Goal: Task Accomplishment & Management: Use online tool/utility

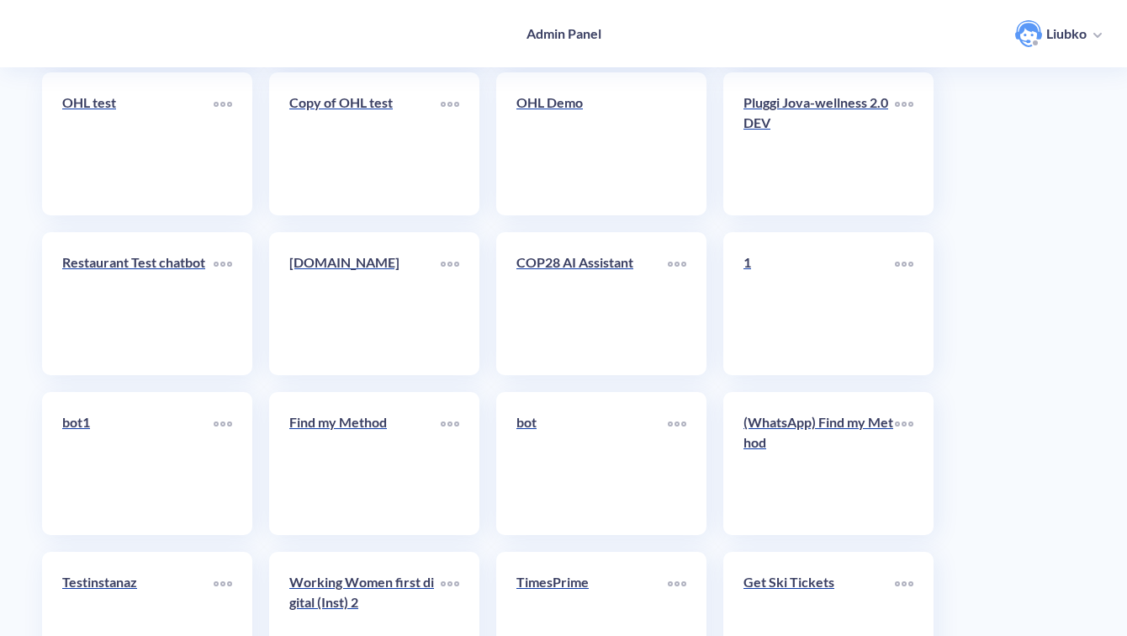
scroll to position [5962, 0]
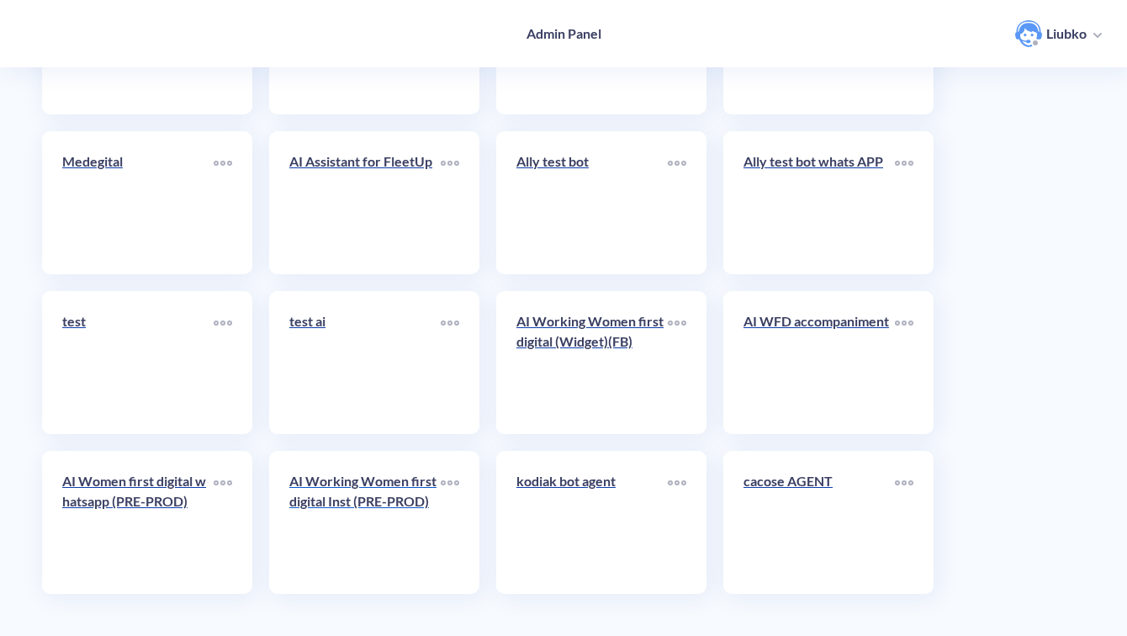
click at [348, 513] on div "AI Working Women first digital Inst (PRE-PROD)" at bounding box center [364, 498] width 151 height 54
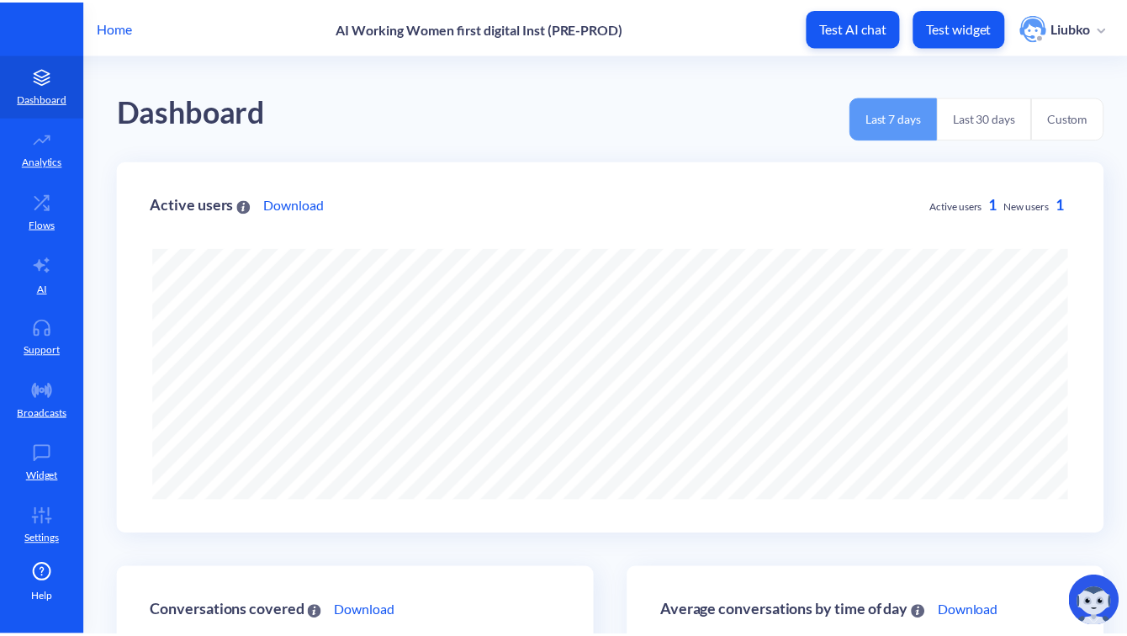
scroll to position [636, 1137]
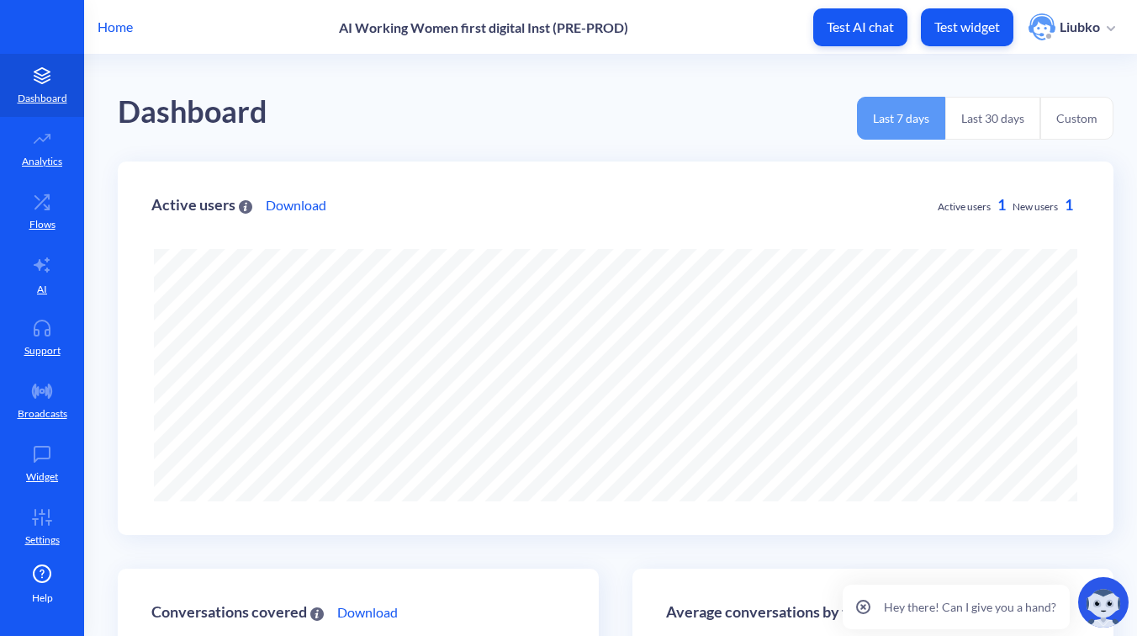
click at [108, 24] on p "Home" at bounding box center [115, 27] width 35 height 20
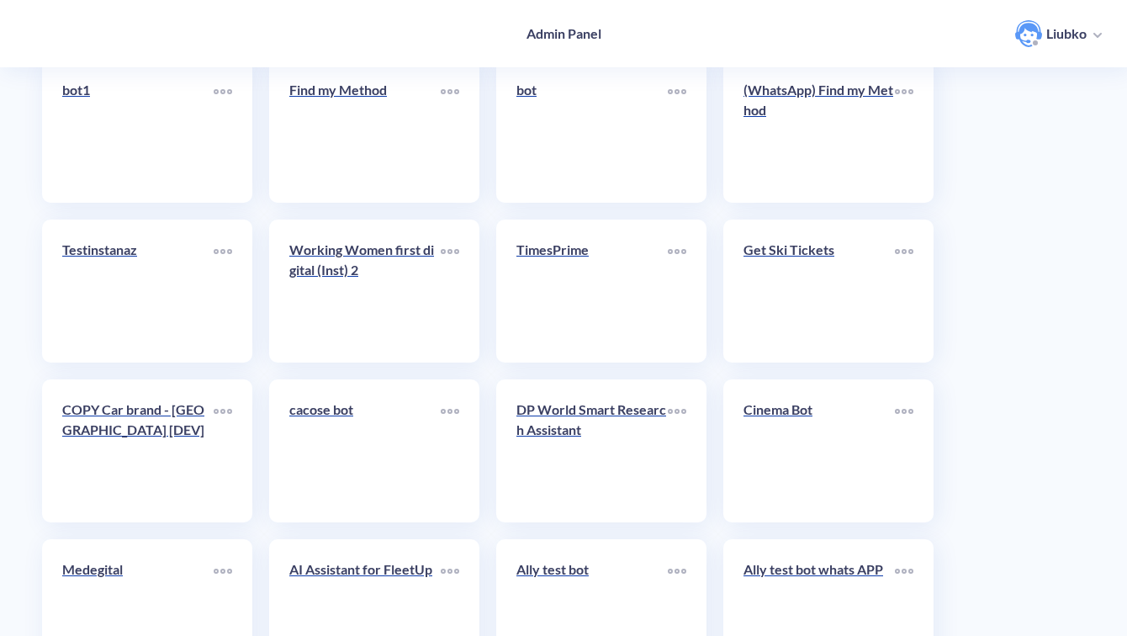
scroll to position [5962, 0]
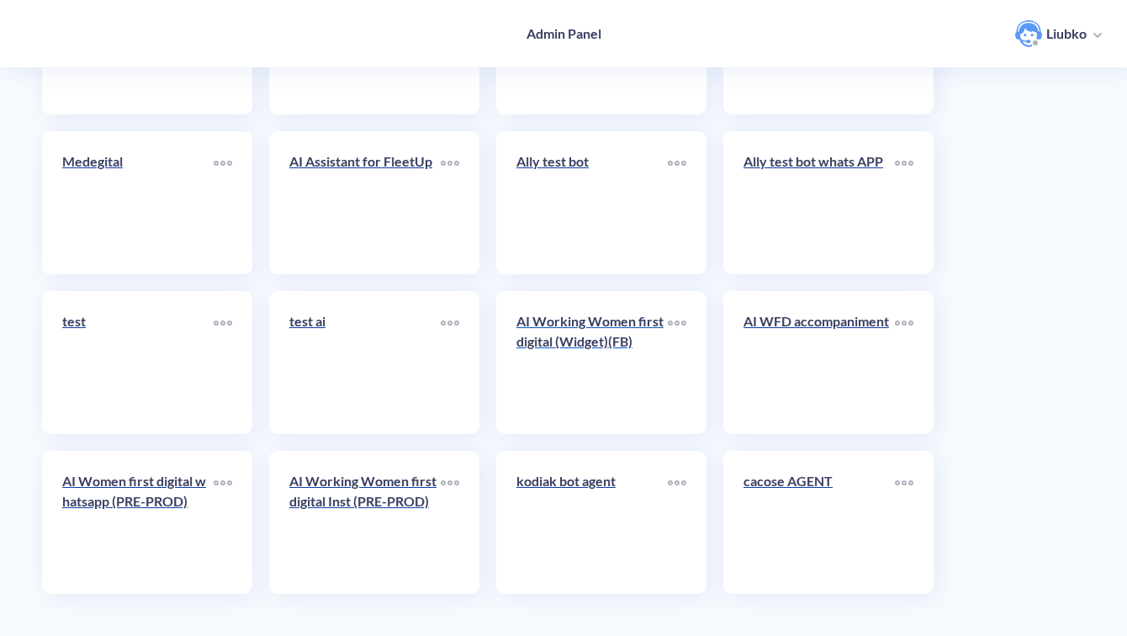
click at [610, 376] on link "AI Working Women first digital (Widget)(FB)" at bounding box center [591, 362] width 151 height 103
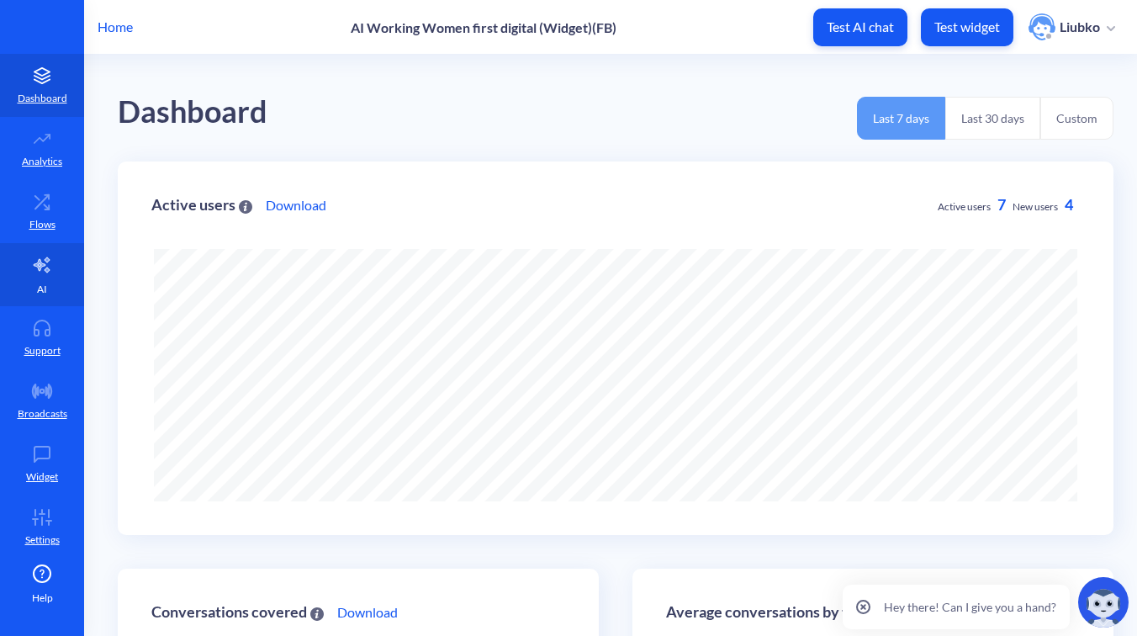
scroll to position [636, 1137]
click at [36, 186] on link "Flows" at bounding box center [42, 211] width 84 height 63
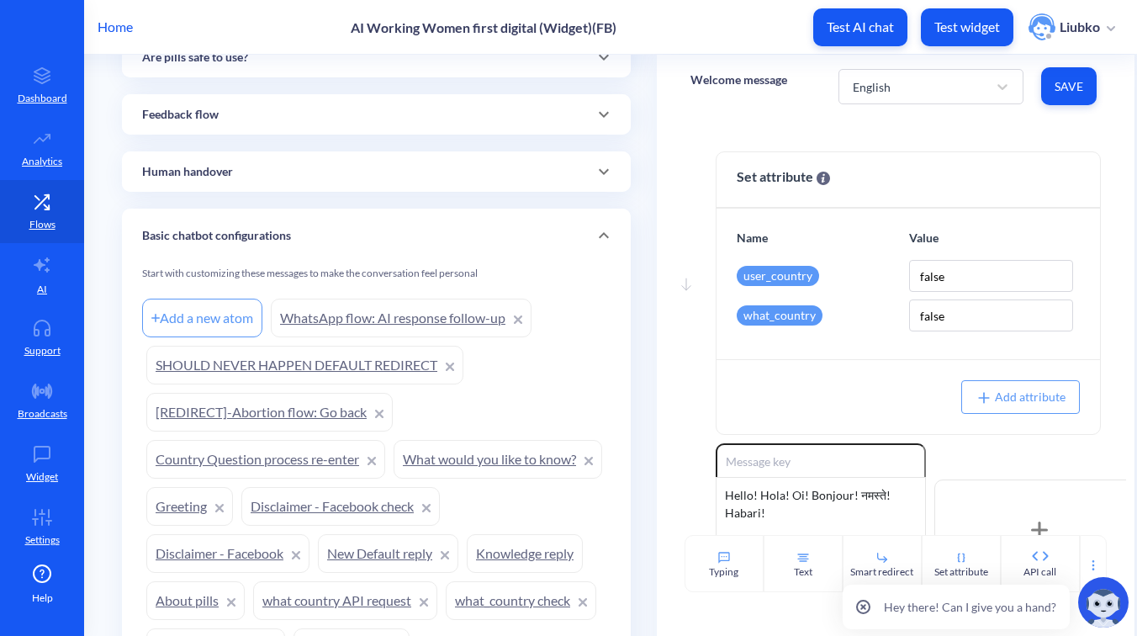
scroll to position [1006, 0]
click at [211, 321] on div "Add a new atom" at bounding box center [202, 316] width 120 height 39
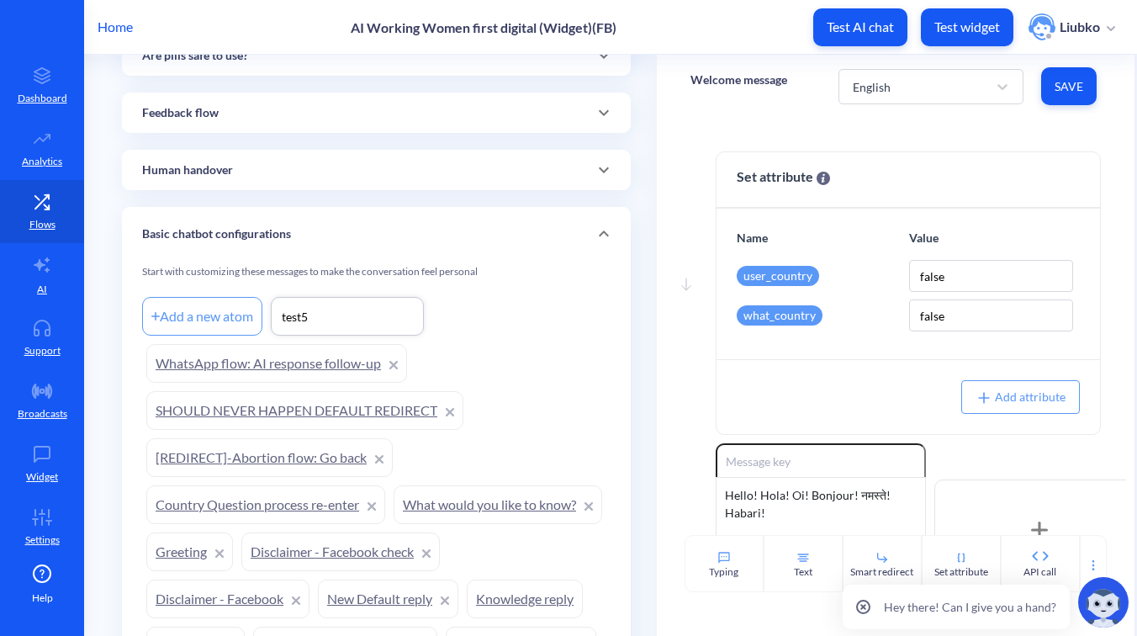
type input "test5"
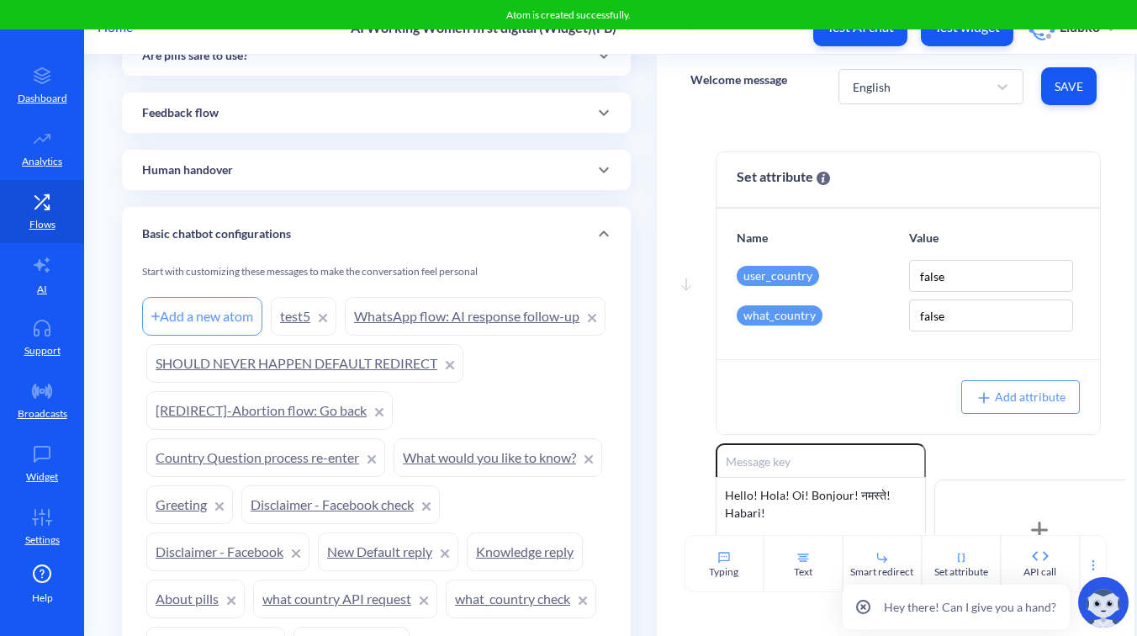
click at [288, 320] on link "test5" at bounding box center [304, 316] width 66 height 39
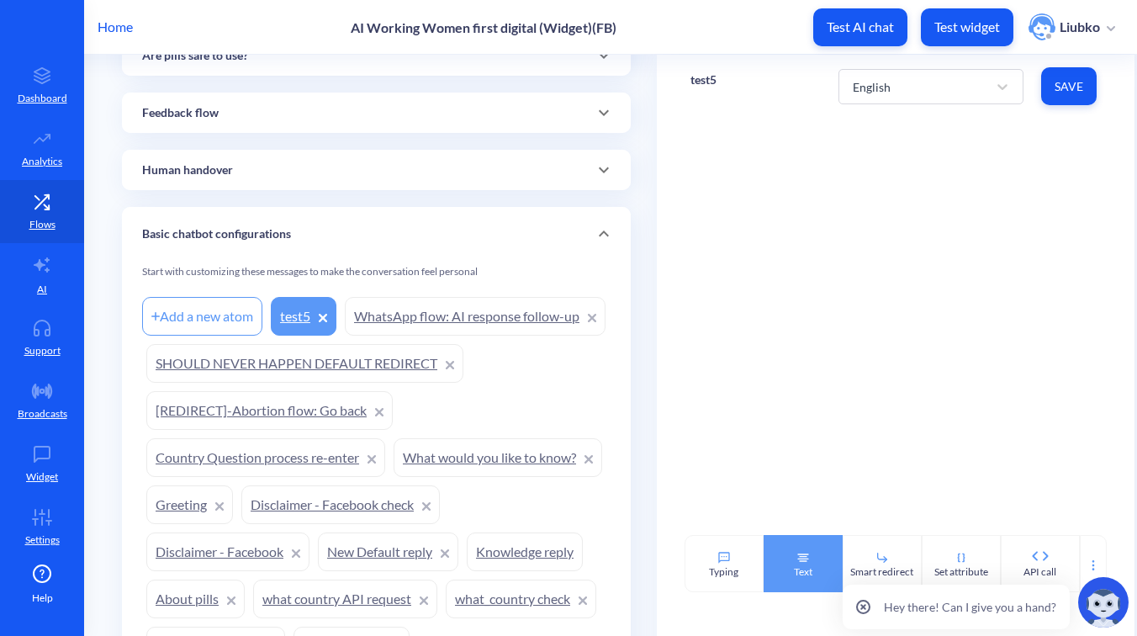
click at [804, 563] on icon at bounding box center [802, 557] width 13 height 13
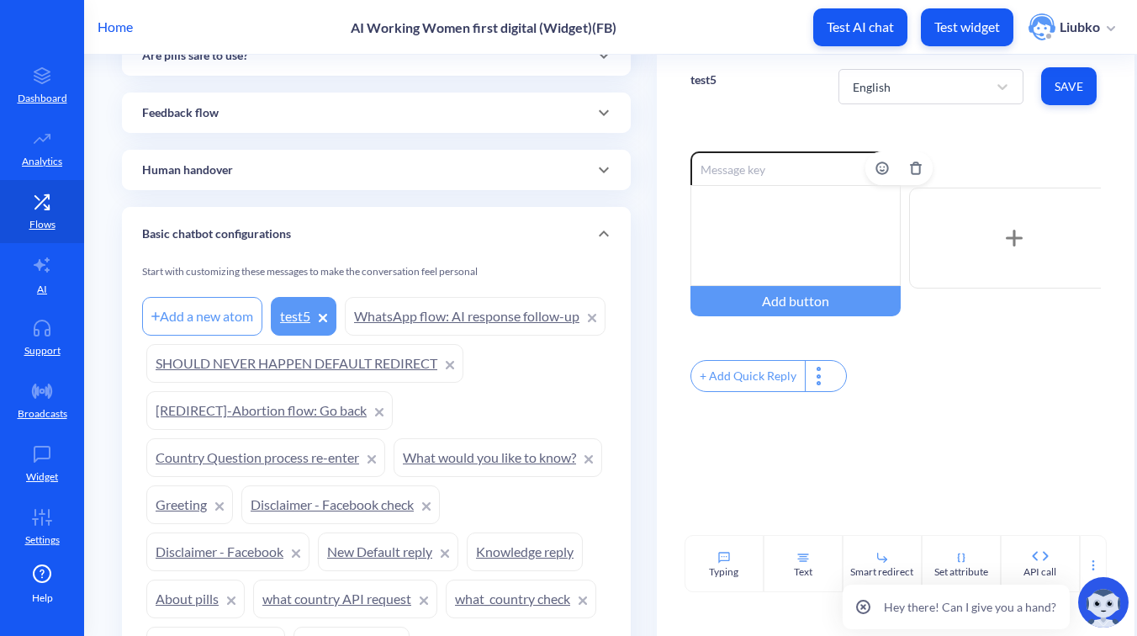
click at [788, 211] on div at bounding box center [795, 235] width 210 height 101
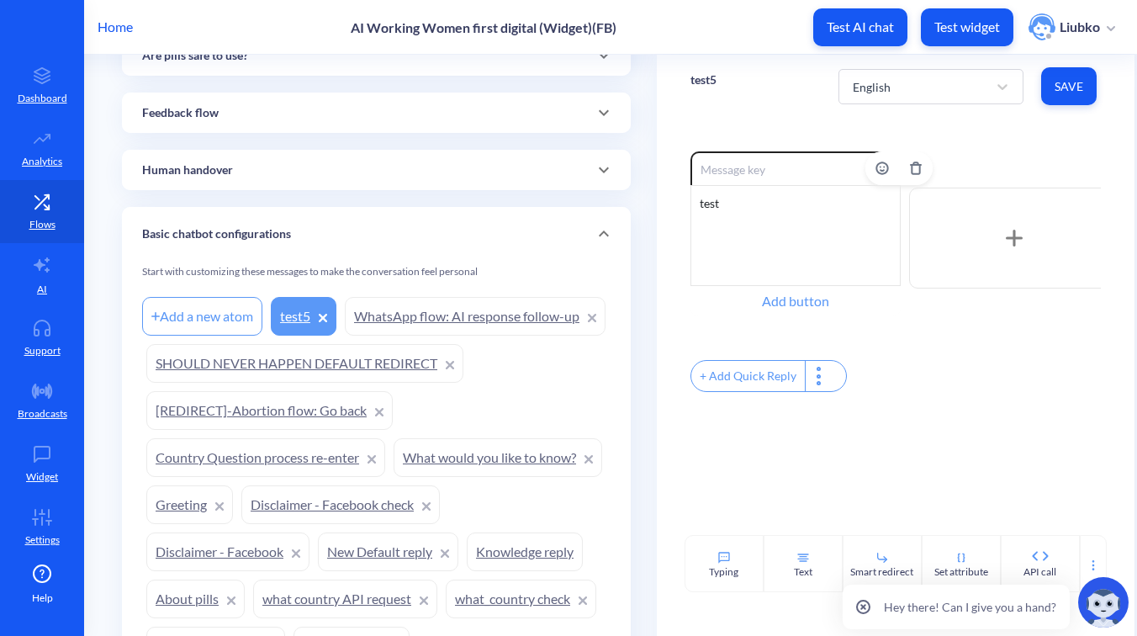
click at [759, 292] on div "Add button" at bounding box center [795, 301] width 210 height 30
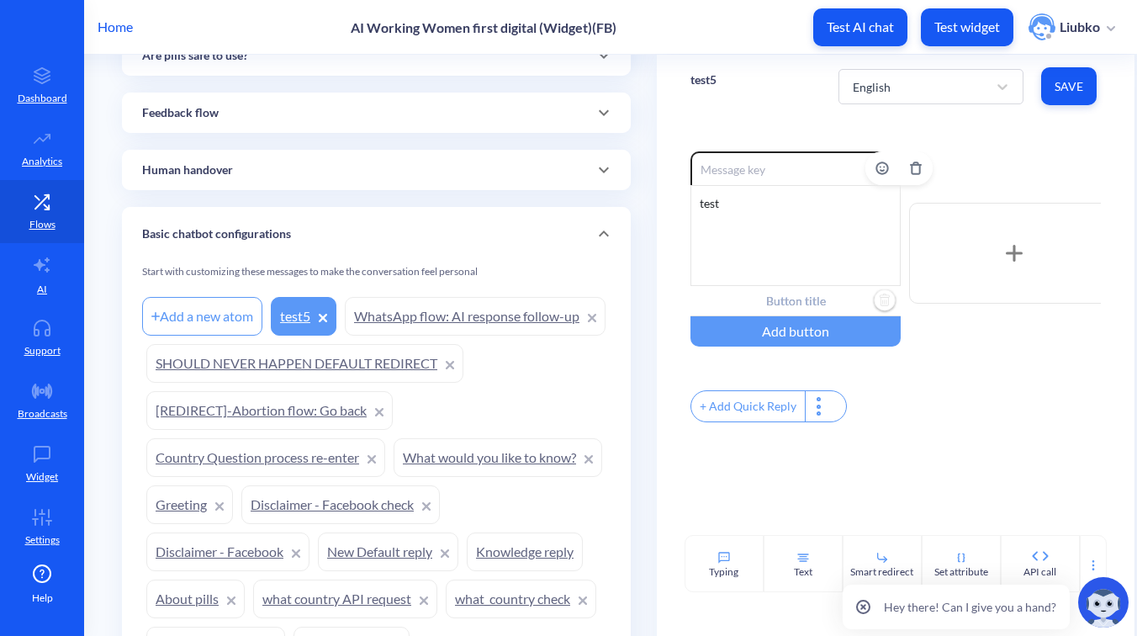
click at [802, 296] on input "text" at bounding box center [795, 301] width 210 height 30
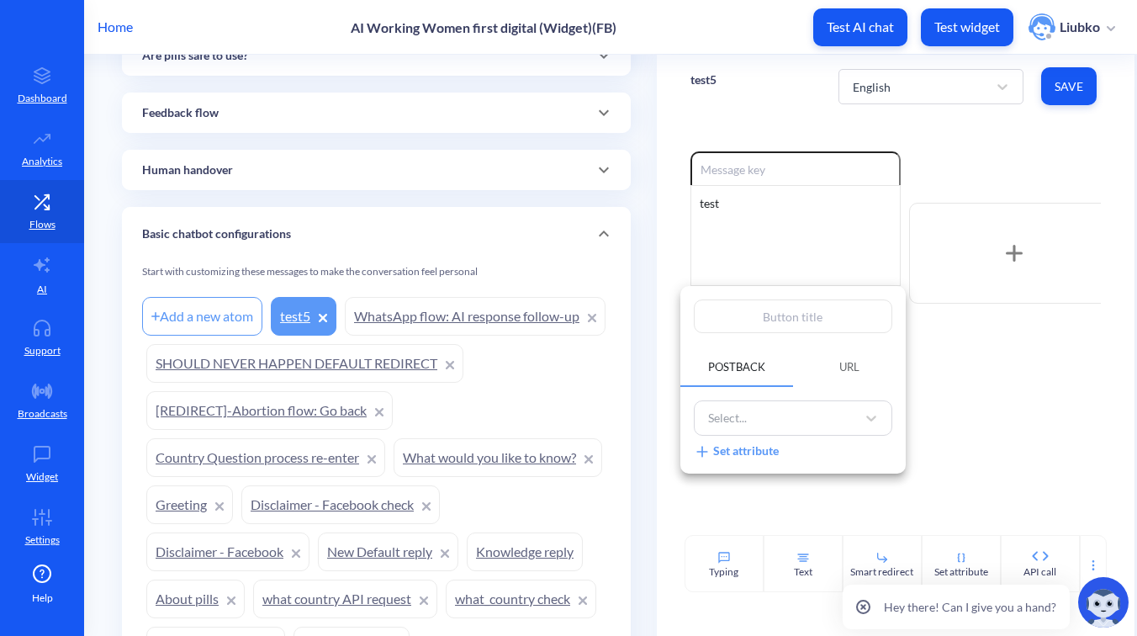
click at [853, 373] on span "URL" at bounding box center [849, 366] width 20 height 13
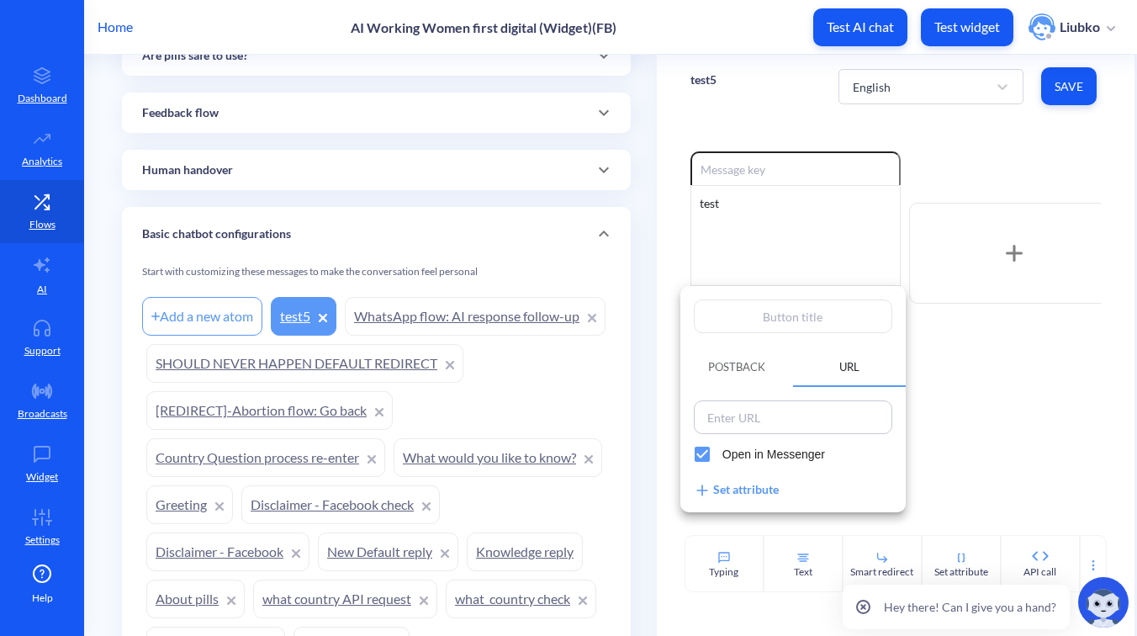
click at [768, 421] on input at bounding box center [793, 417] width 188 height 24
paste input "https://safe2choose.org/"
type input "https://safe2choose.org/"
click at [777, 320] on input "text" at bounding box center [793, 316] width 198 height 34
type input "t"
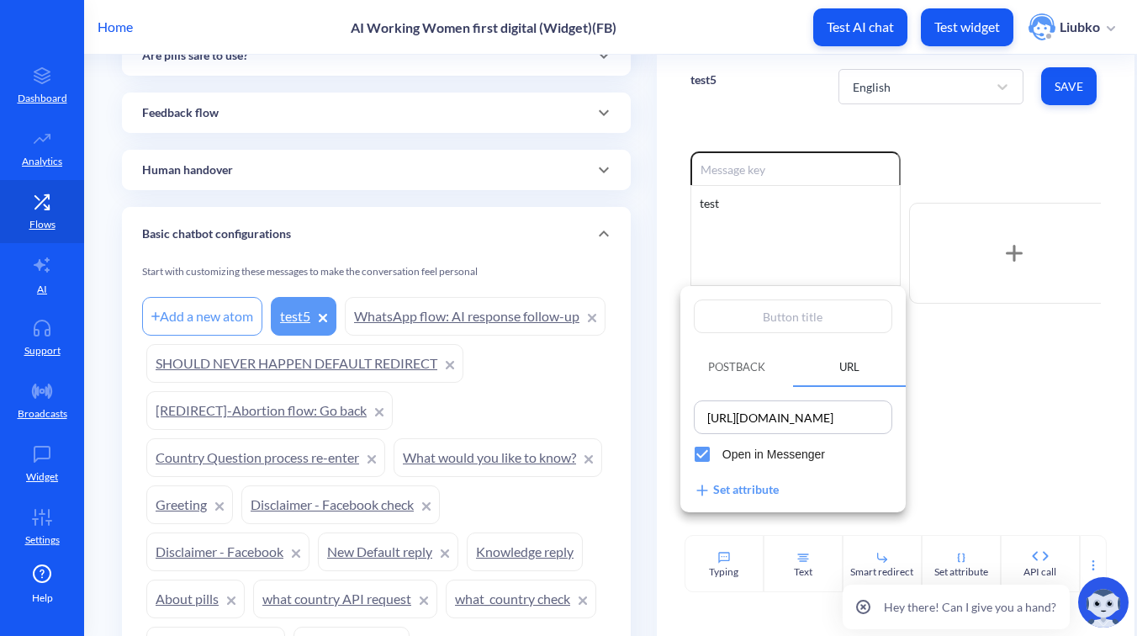
type input "t"
type input "te"
type input "tes"
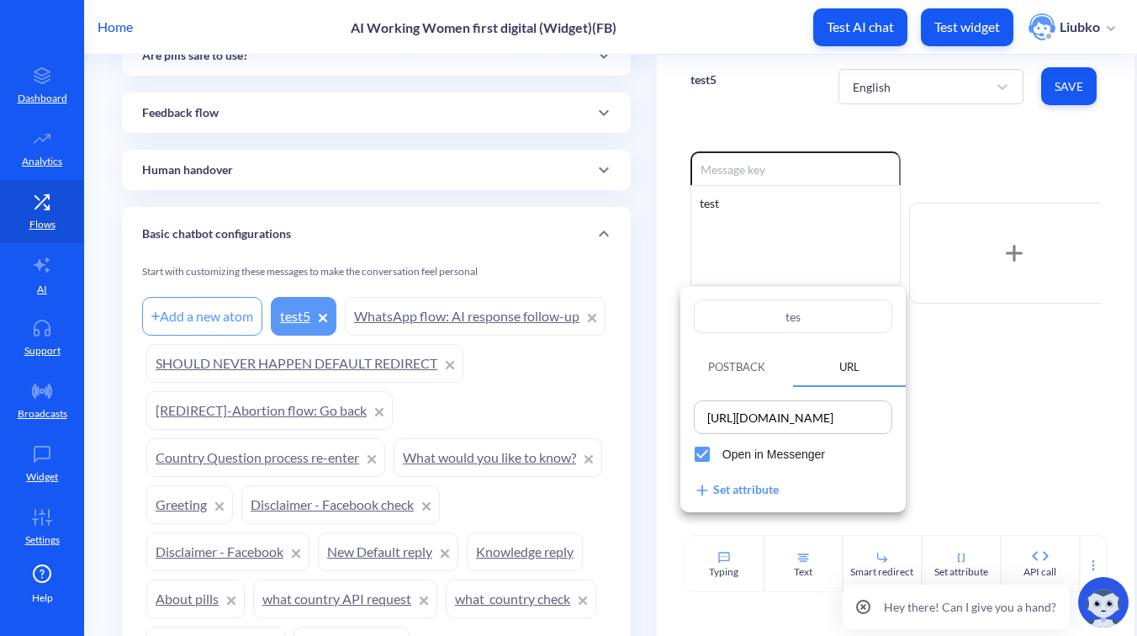
type input "test"
click at [934, 452] on div at bounding box center [568, 318] width 1137 height 636
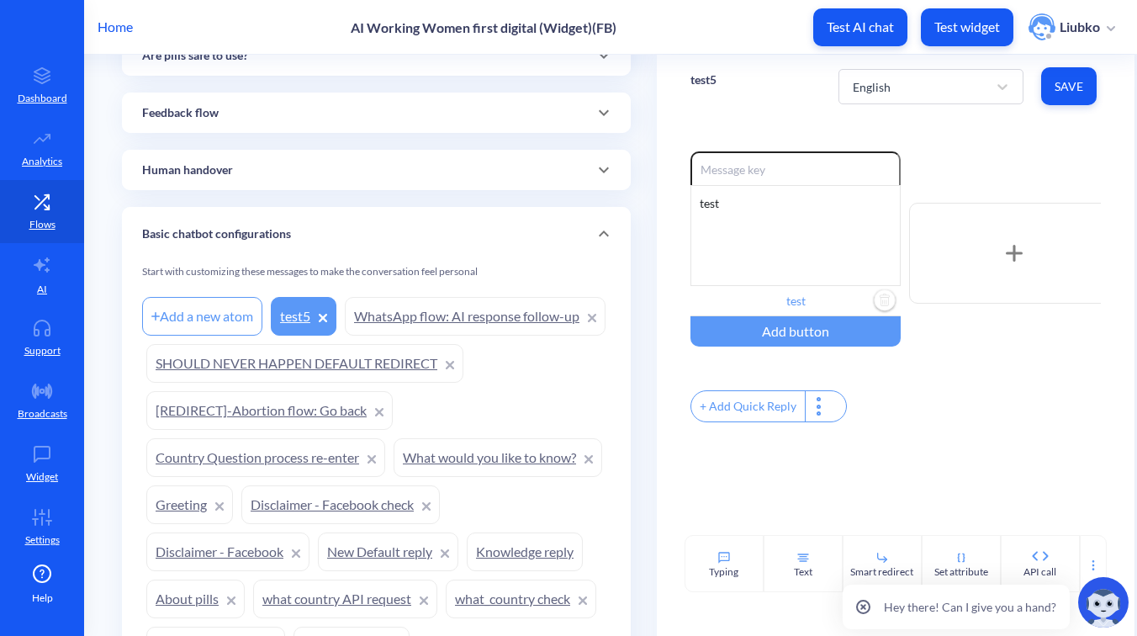
click at [1056, 74] on button "Save" at bounding box center [1068, 86] width 55 height 38
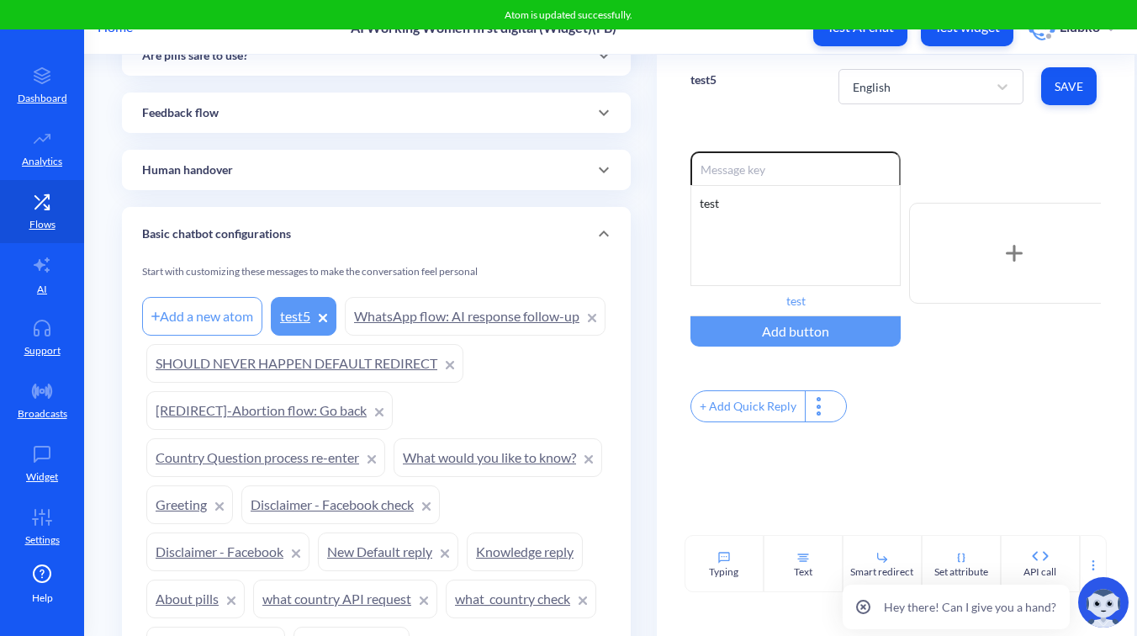
click at [994, 146] on div "Enable reactions test test Add button + Add Quick Reply" at bounding box center [896, 326] width 478 height 417
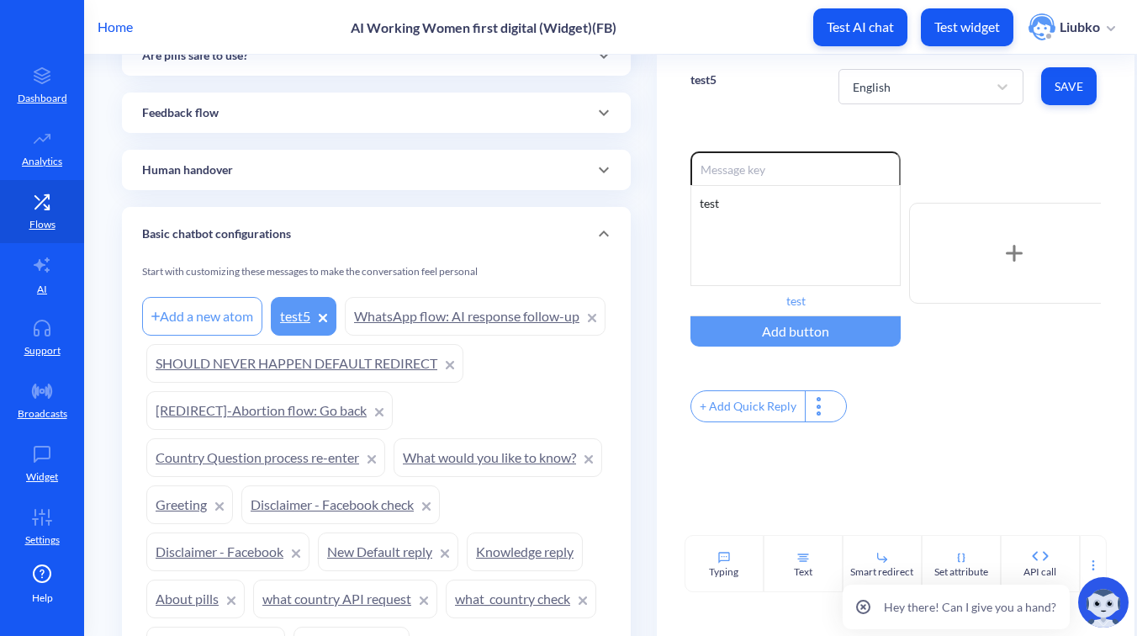
click at [957, 39] on button "Test widget" at bounding box center [967, 27] width 92 height 38
click at [700, 78] on p "test5" at bounding box center [703, 79] width 26 height 17
click at [697, 50] on div "Home AI Working Women first digital (Widget)(FB) Test AI chat Test widget Liubko" at bounding box center [568, 27] width 1137 height 54
click at [34, 324] on icon at bounding box center [42, 327] width 34 height 17
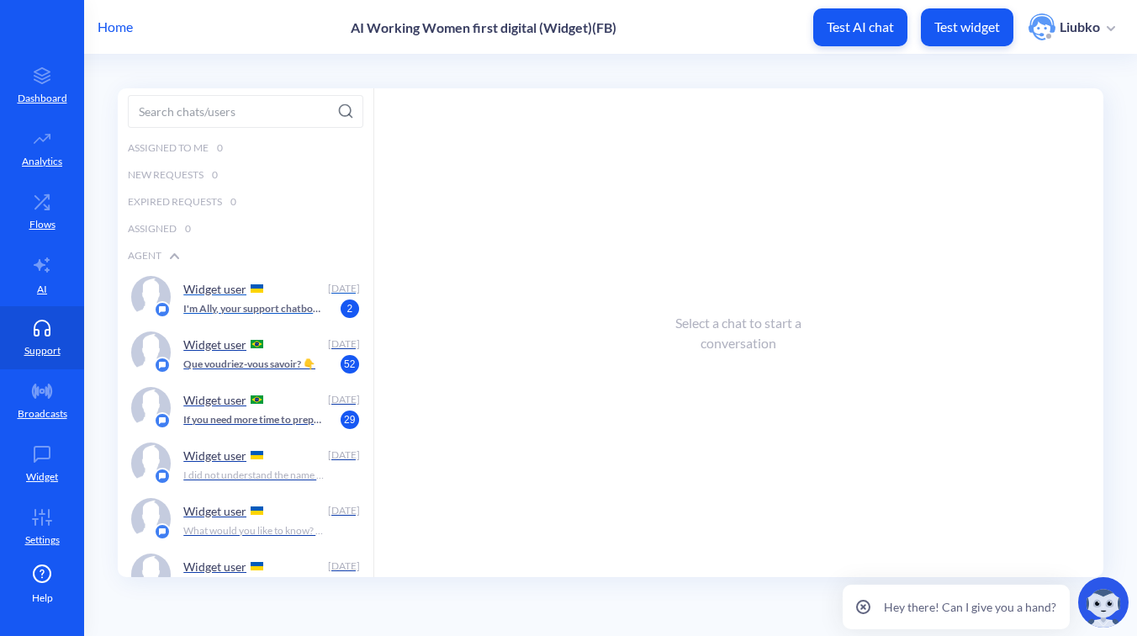
click at [240, 293] on p "Widget user" at bounding box center [214, 289] width 63 height 14
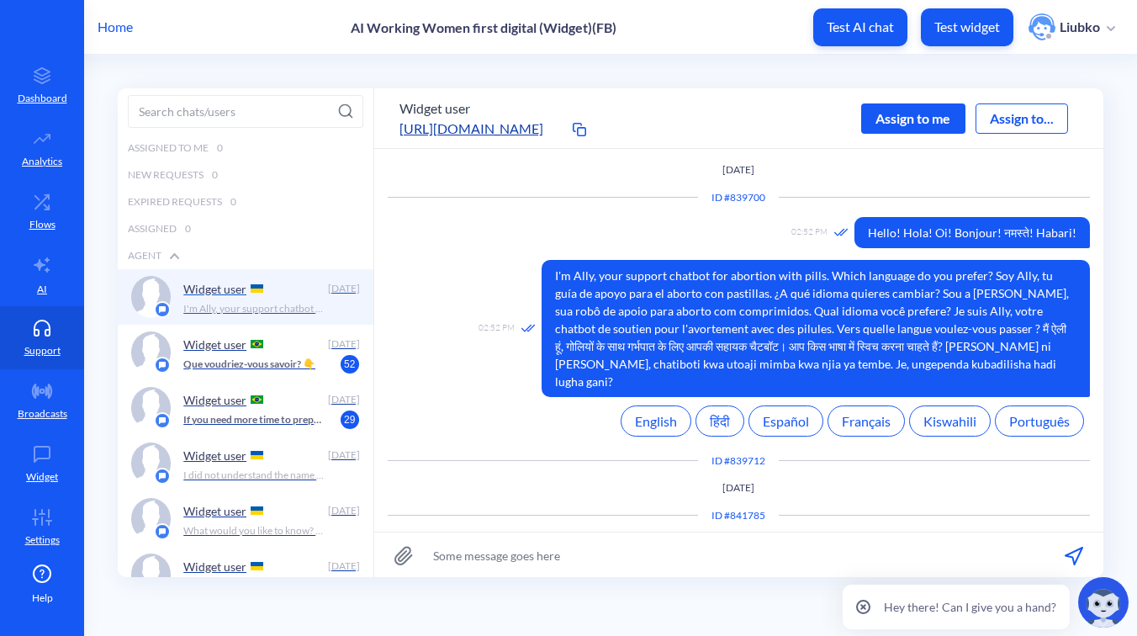
scroll to position [1, 0]
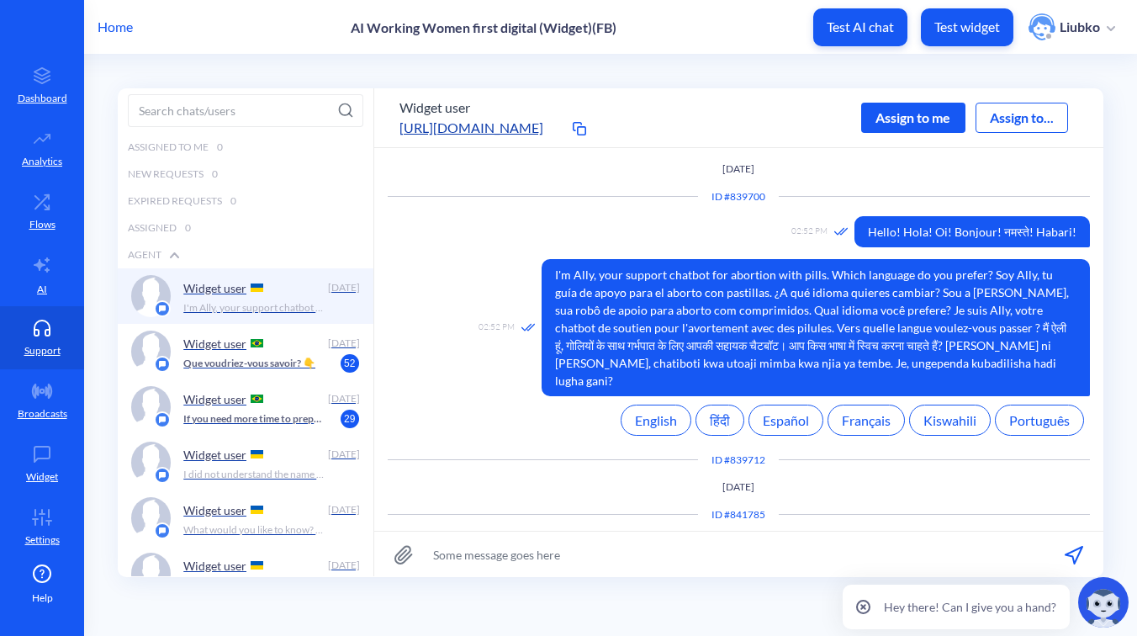
click at [895, 116] on div "Assign to me" at bounding box center [913, 118] width 104 height 30
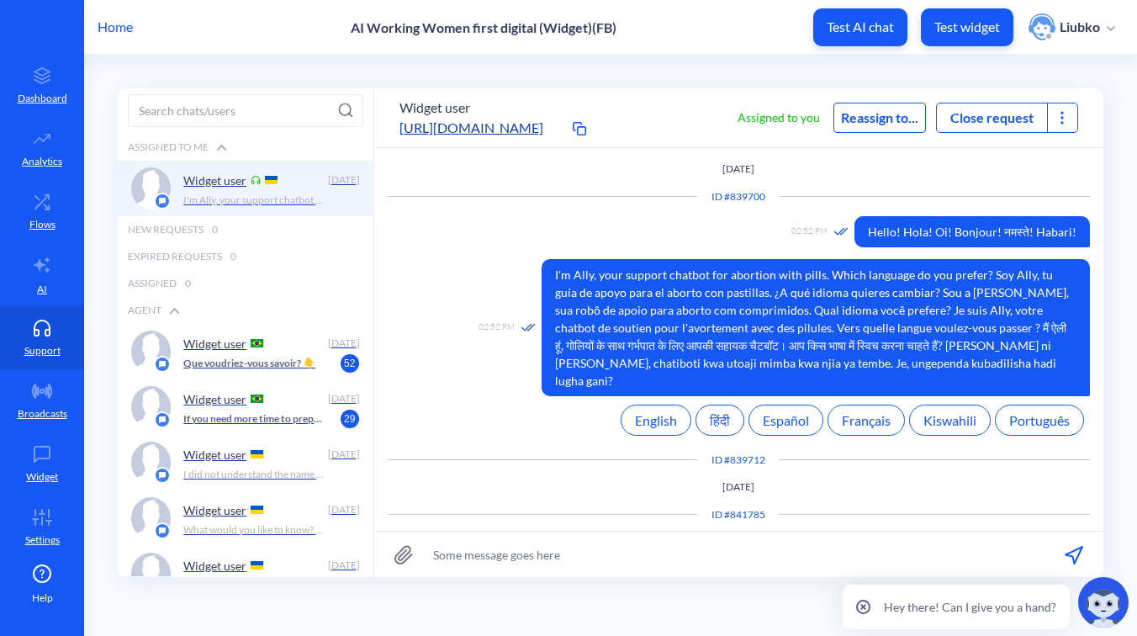
scroll to position [14, 0]
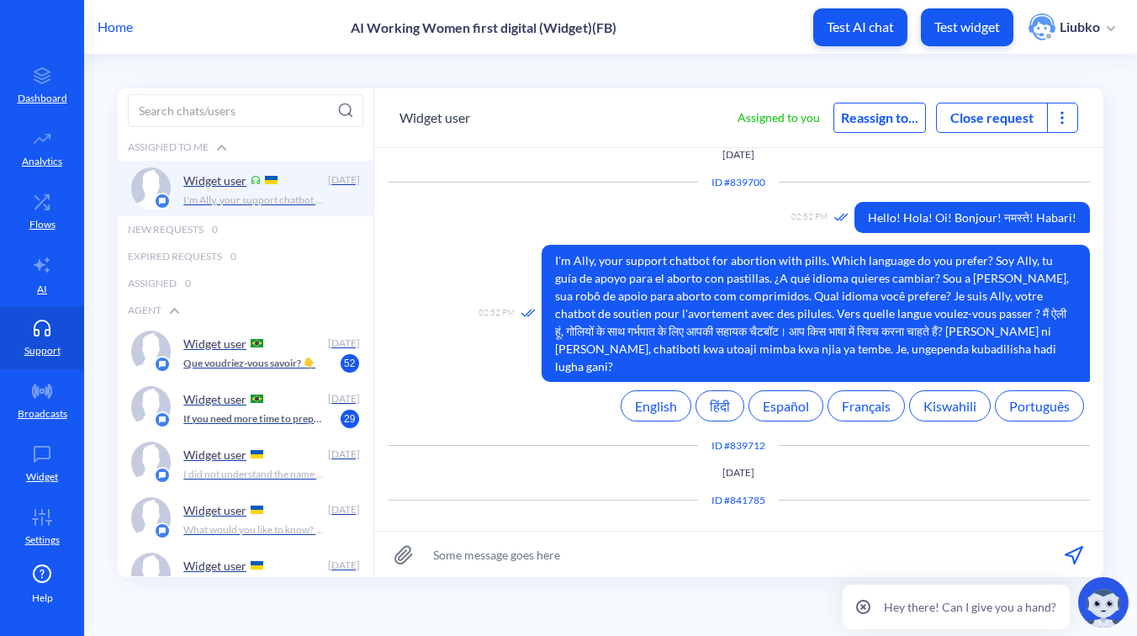
click at [1062, 114] on icon at bounding box center [1061, 117] width 17 height 17
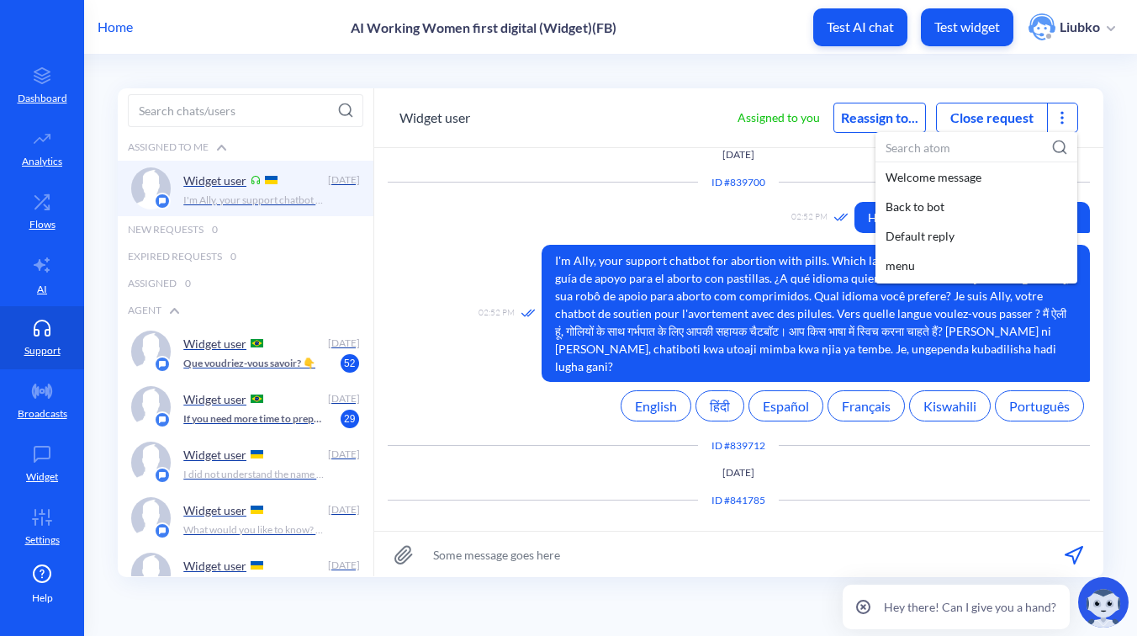
click at [953, 135] on input at bounding box center [976, 147] width 202 height 31
paste input "test5"
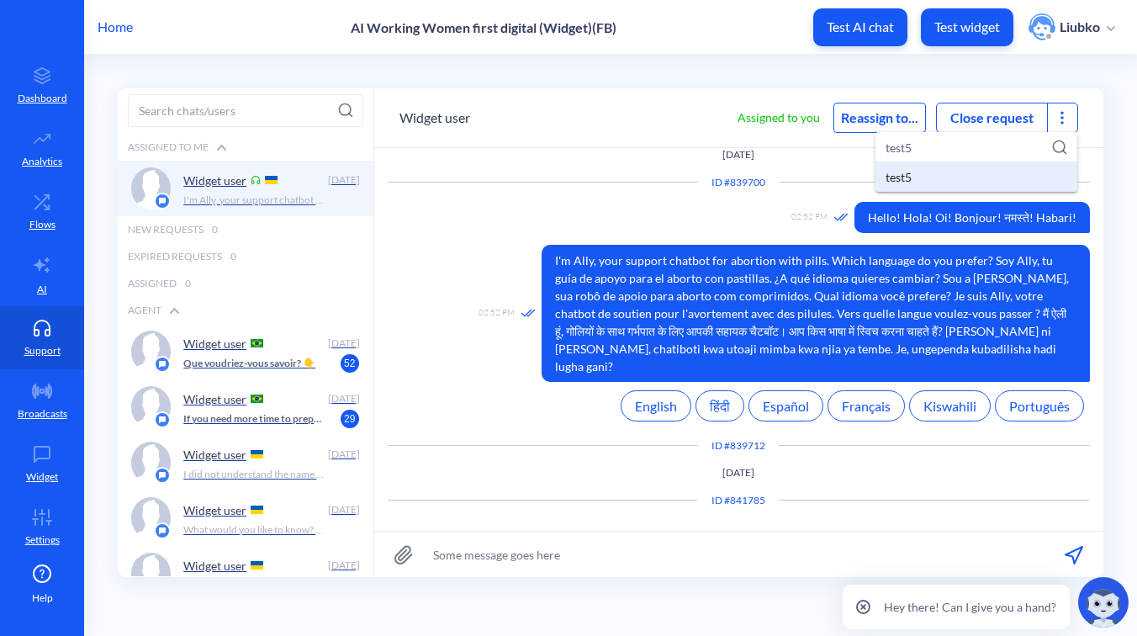
type input "test5"
click at [949, 171] on div "test5" at bounding box center [976, 176] width 202 height 29
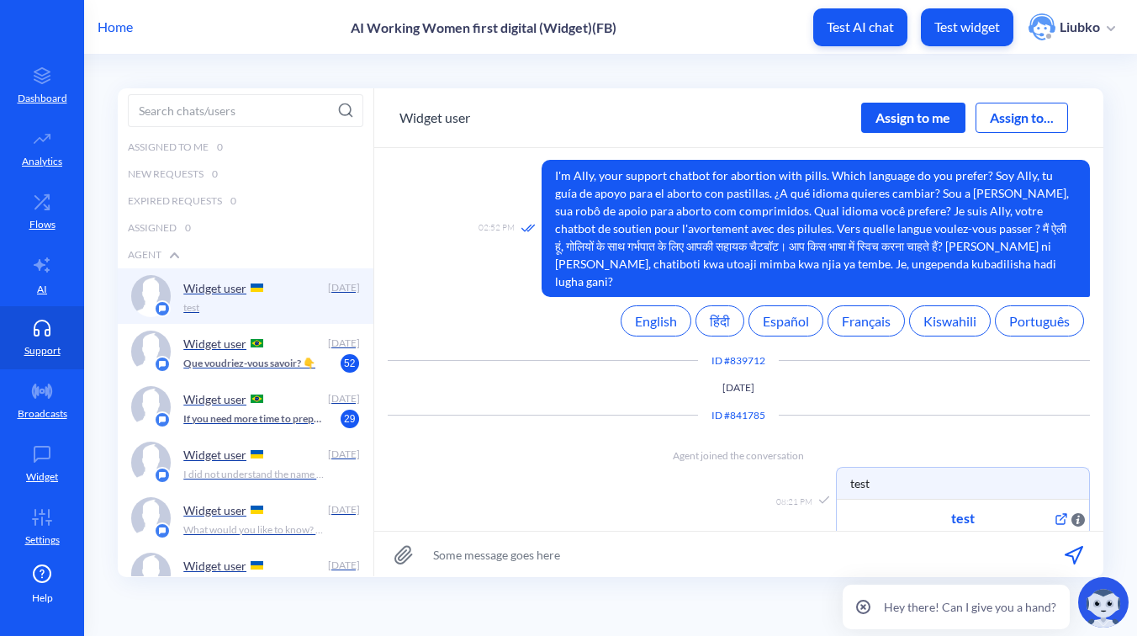
scroll to position [128, 0]
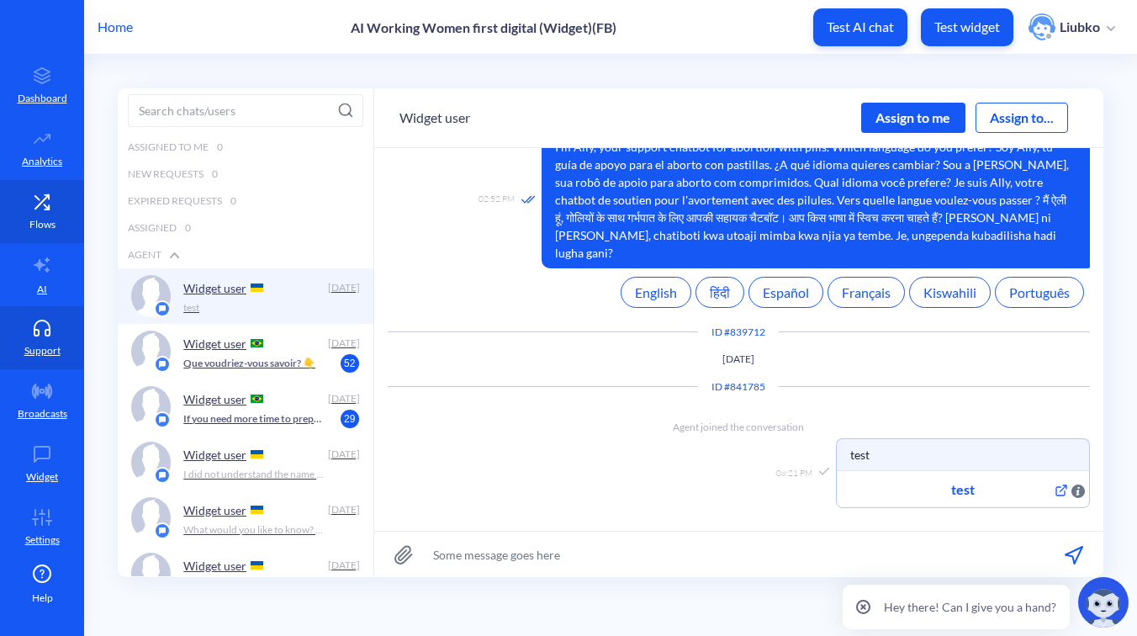
click at [29, 211] on link "Flows" at bounding box center [42, 211] width 84 height 63
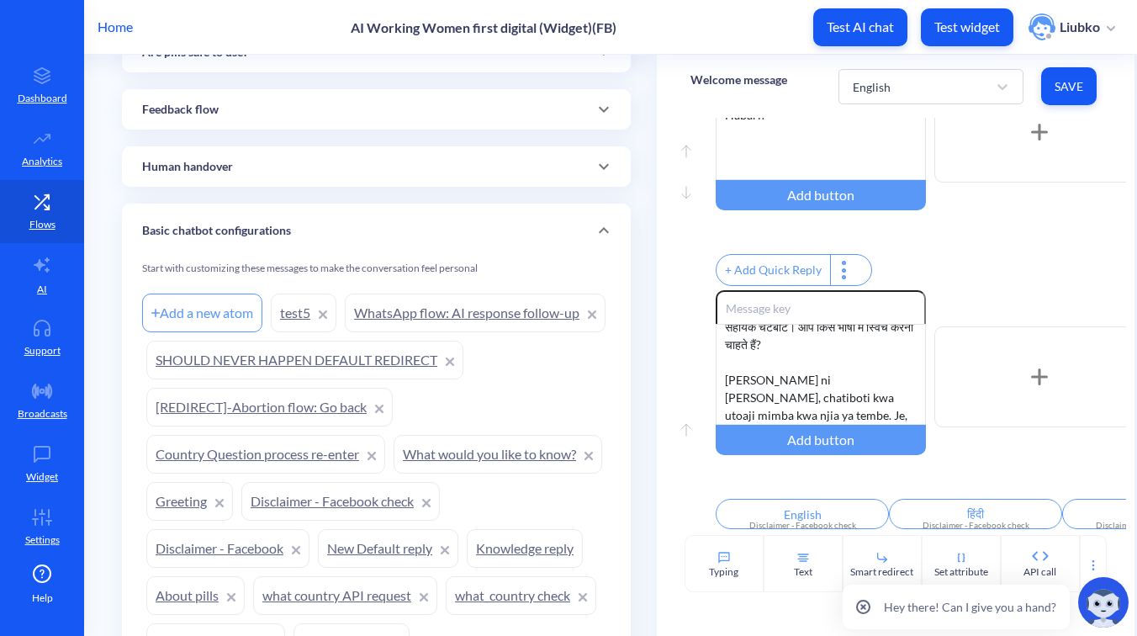
scroll to position [979, 0]
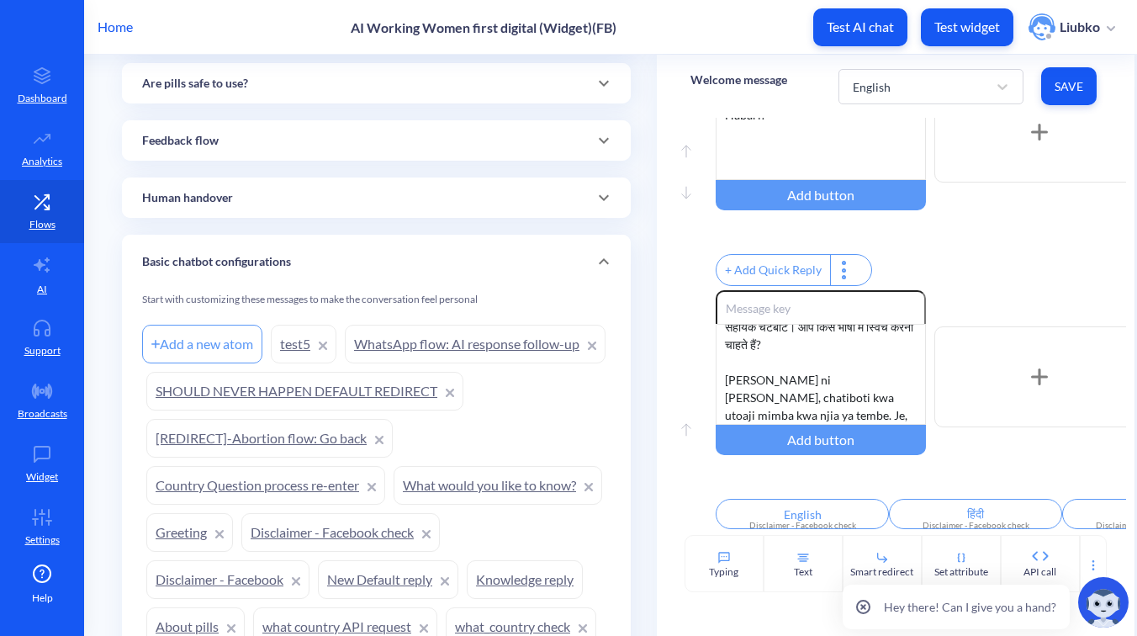
click at [288, 339] on link "test5" at bounding box center [304, 344] width 66 height 39
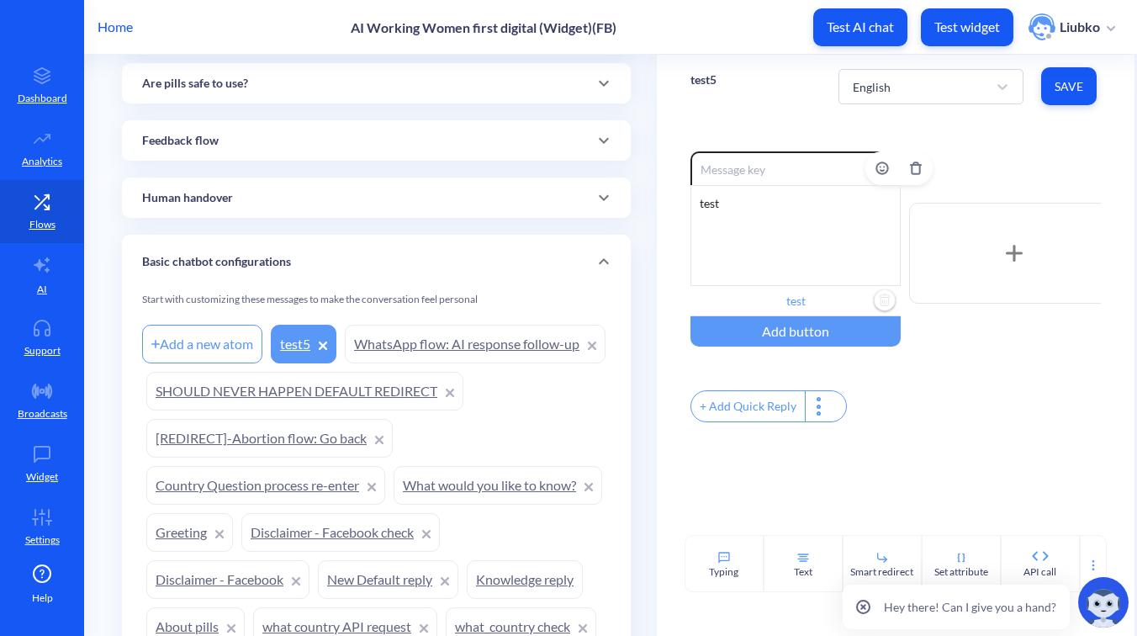
click at [819, 308] on input "test" at bounding box center [795, 301] width 210 height 30
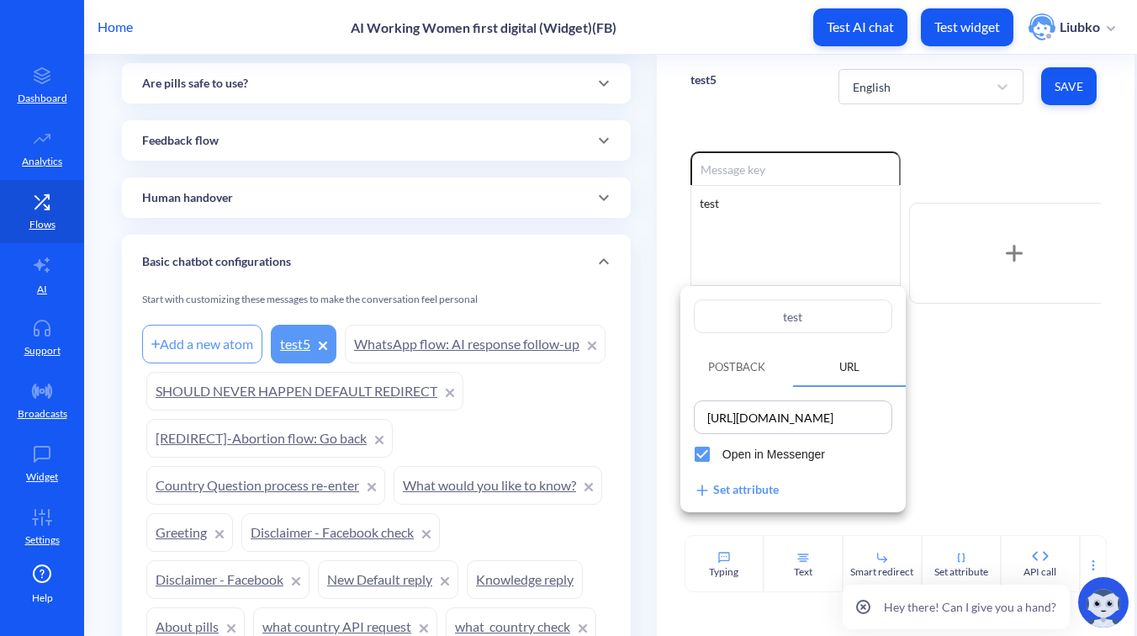
click at [860, 417] on input "https://safe2choose.org/" at bounding box center [793, 417] width 188 height 24
paste input "platform.botscrew.net/widget-demo/8df282a3-46cb-4354-b4a9-fbe6d563df0c?isTestMo…"
type input "[URL][DOMAIN_NAME]"
click at [975, 418] on div at bounding box center [568, 318] width 1137 height 636
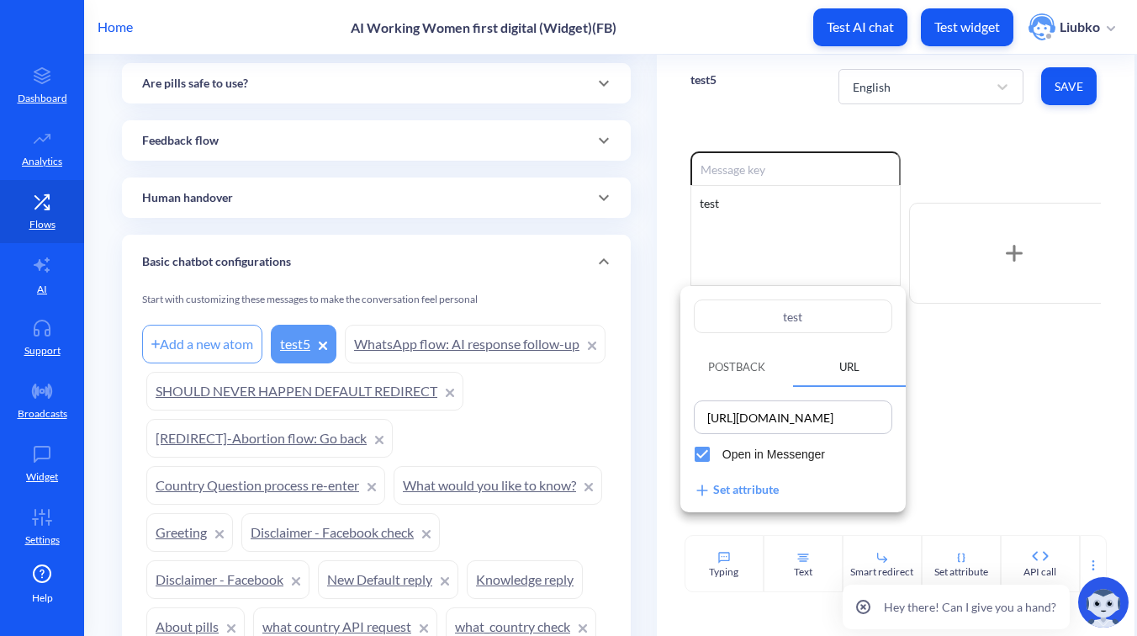
scroll to position [0, 0]
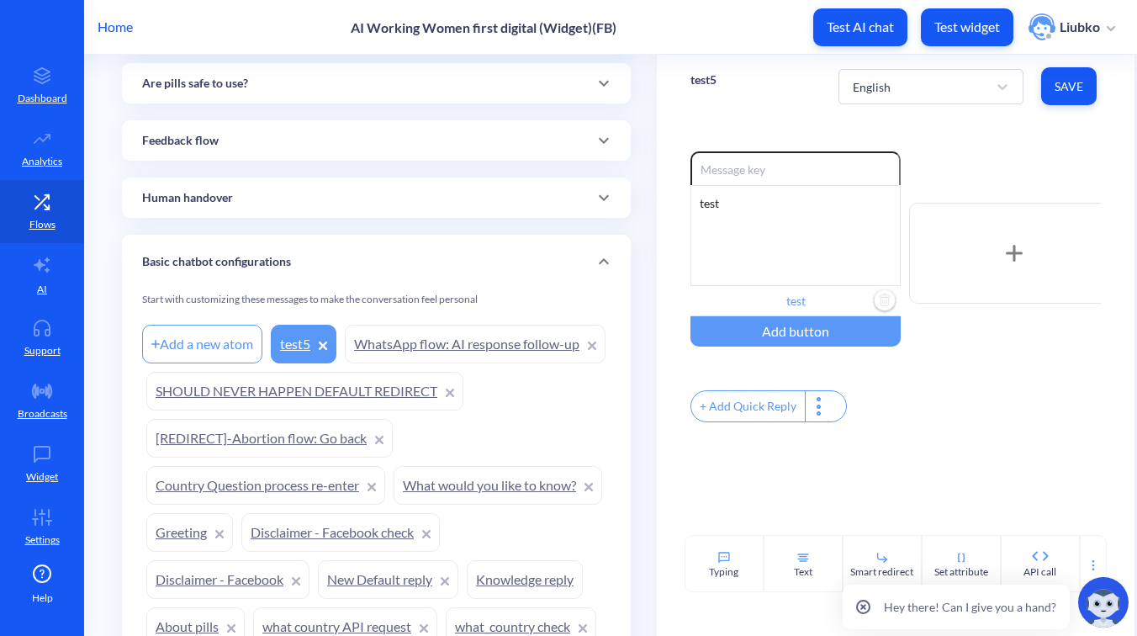
click at [1058, 80] on span "Save" at bounding box center [1068, 86] width 29 height 17
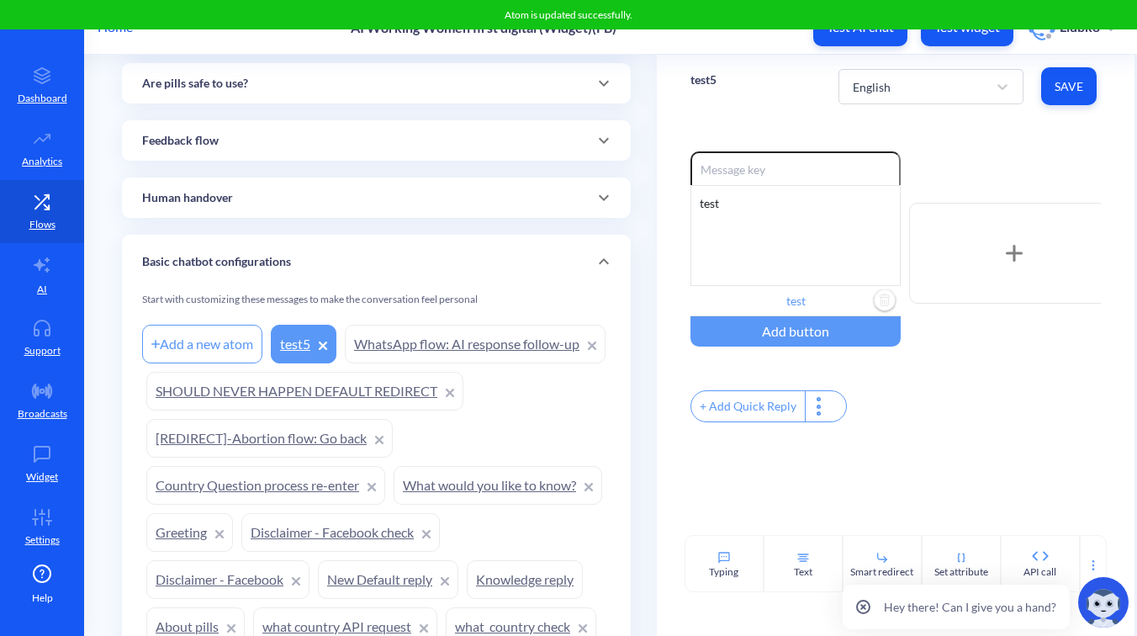
click at [1011, 140] on div "Enable reactions test test Add button + Add Quick Reply" at bounding box center [896, 326] width 478 height 417
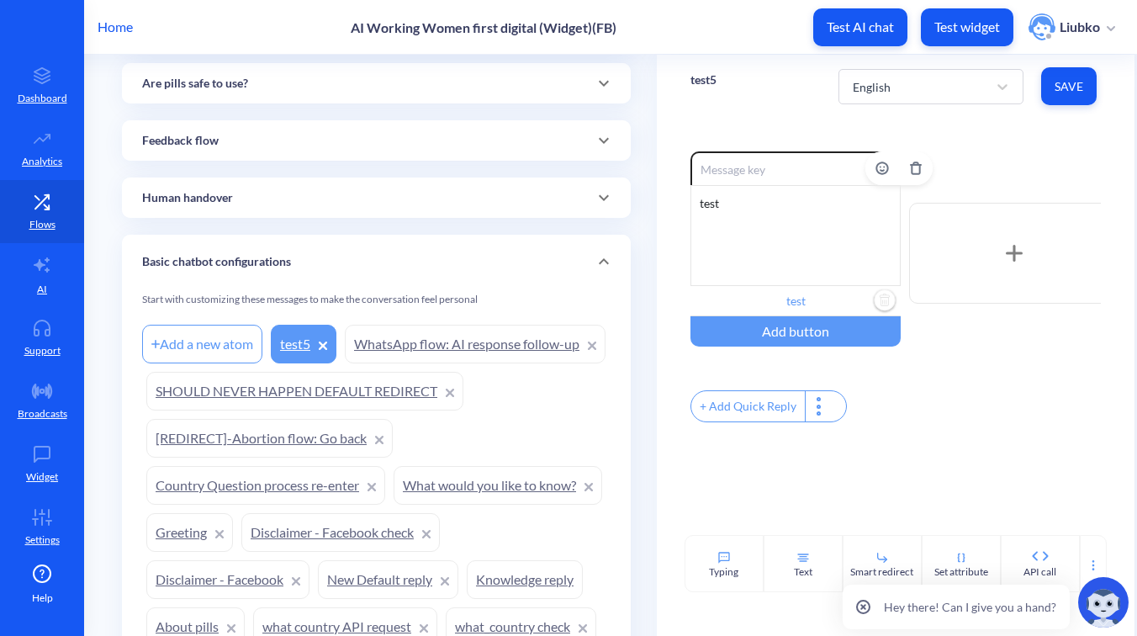
click at [793, 298] on input "test" at bounding box center [795, 301] width 210 height 30
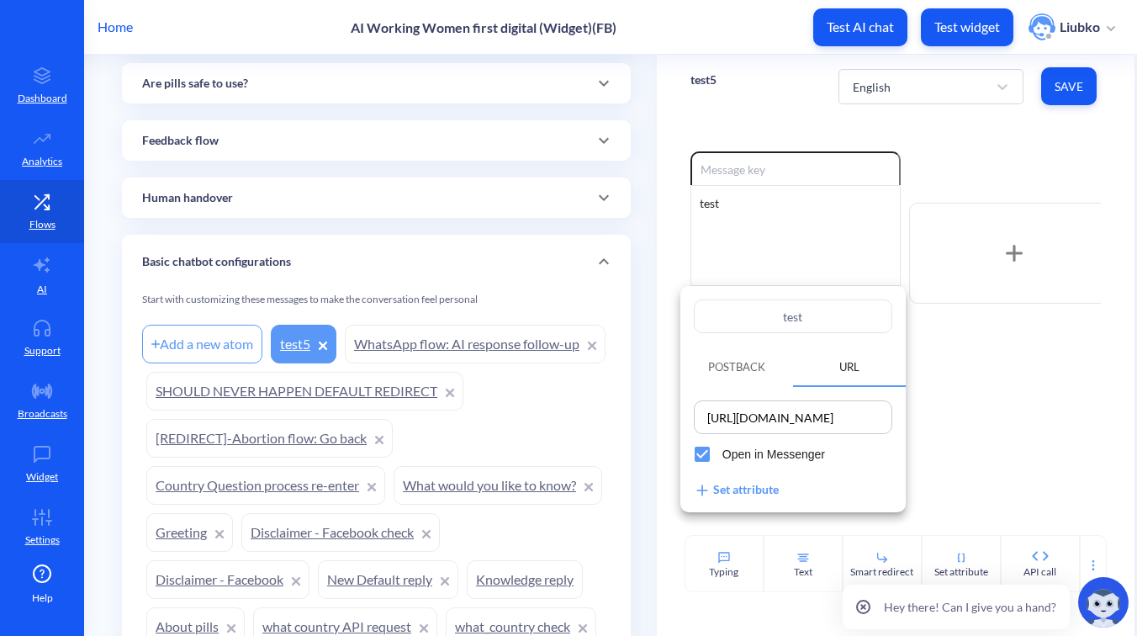
click at [722, 83] on div at bounding box center [568, 318] width 1137 height 636
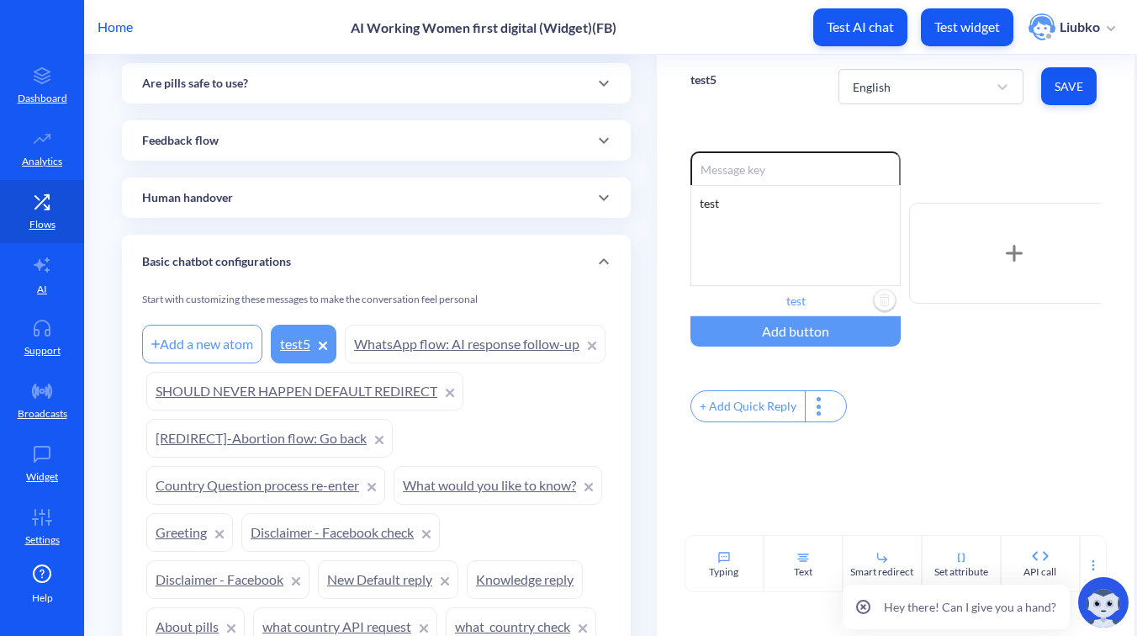
click at [710, 82] on p "test5" at bounding box center [703, 79] width 26 height 17
click at [710, 43] on div "Home AI Working Women first digital (Widget)(FB) Test AI chat Test widget Liubko" at bounding box center [568, 27] width 1137 height 54
click at [29, 348] on p "Support" at bounding box center [42, 350] width 36 height 15
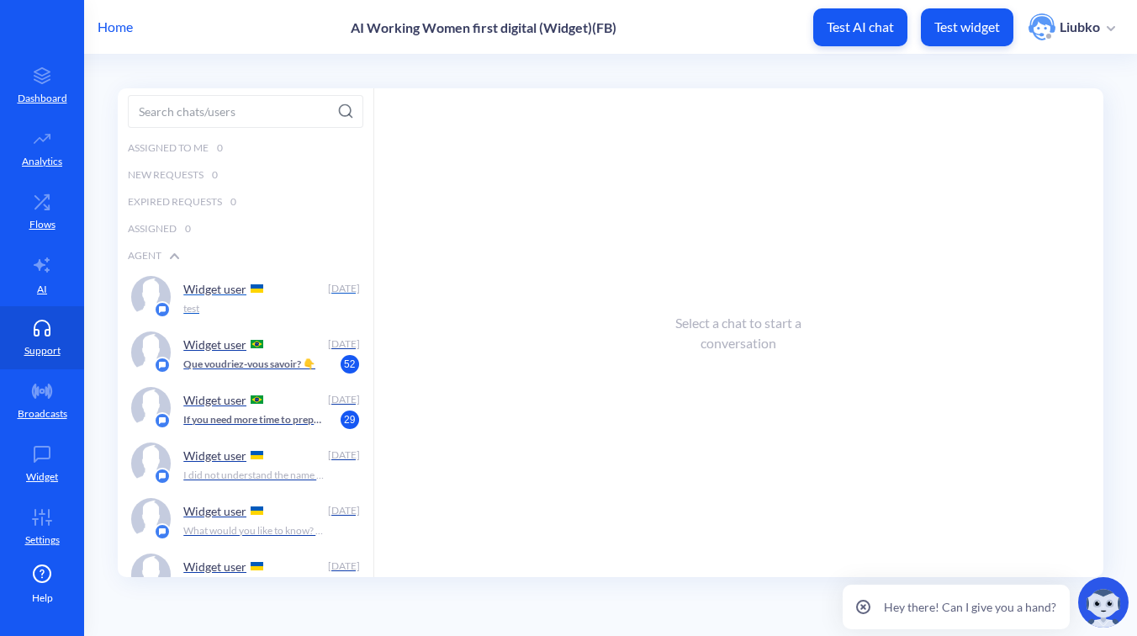
click at [277, 280] on div "Widget user" at bounding box center [251, 288] width 137 height 25
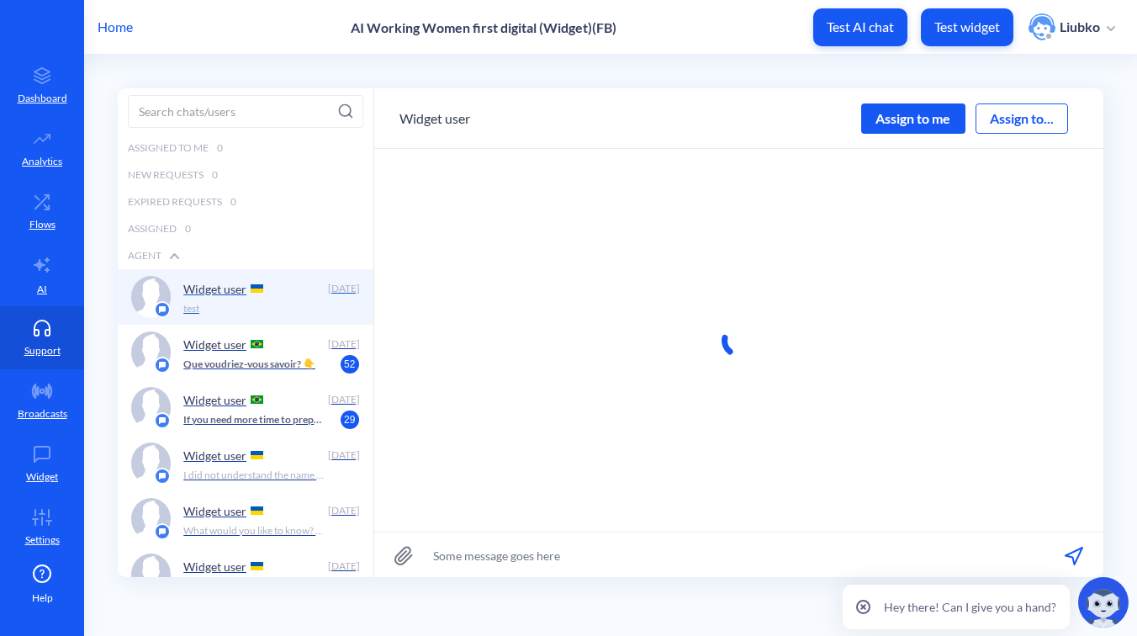
scroll to position [1, 0]
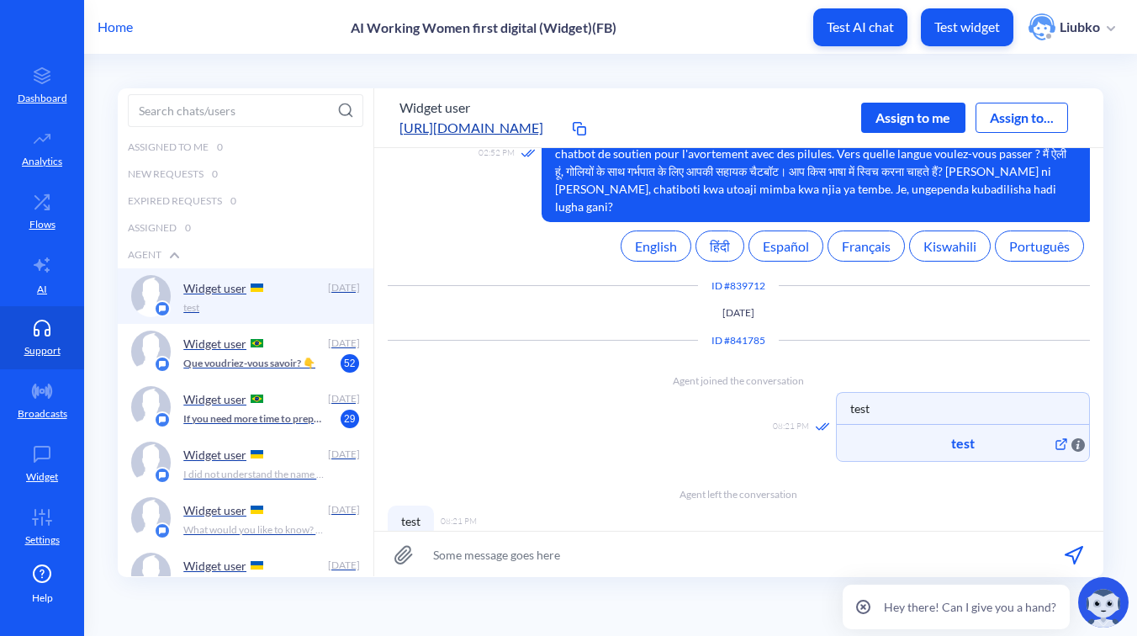
click at [892, 120] on div "Assign to me" at bounding box center [913, 118] width 104 height 30
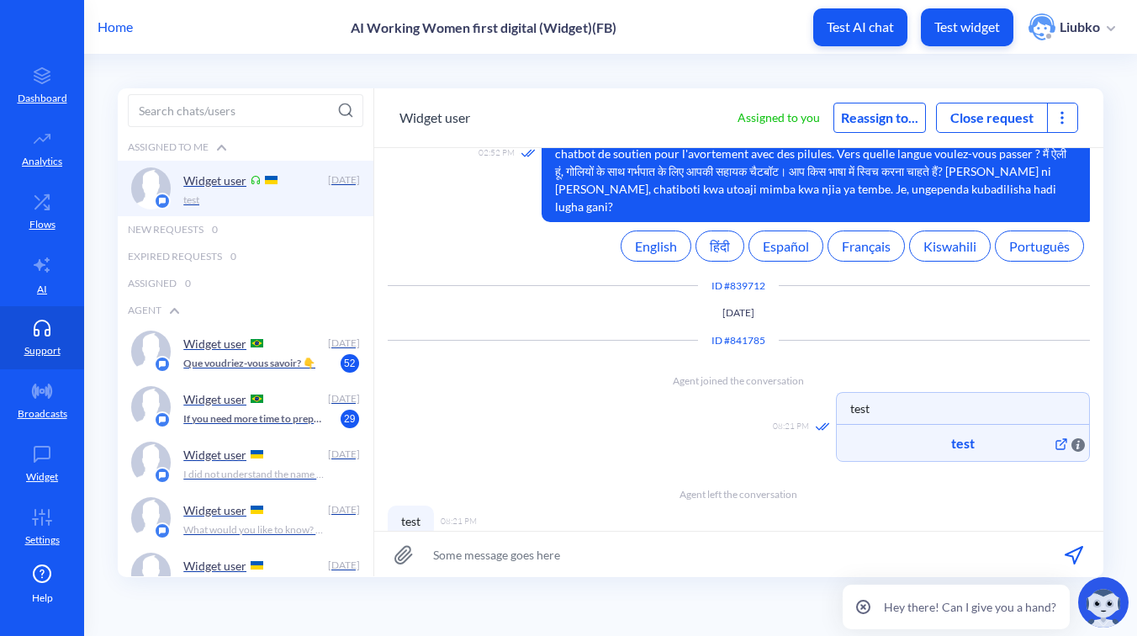
scroll to position [203, 0]
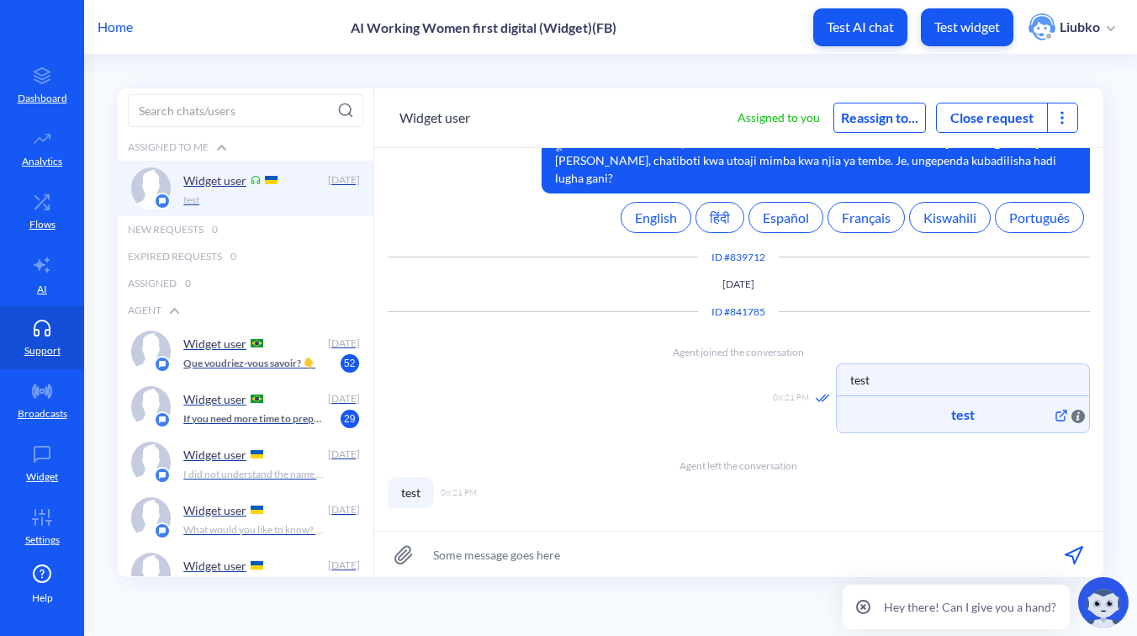
click at [1060, 103] on div at bounding box center [1062, 117] width 30 height 29
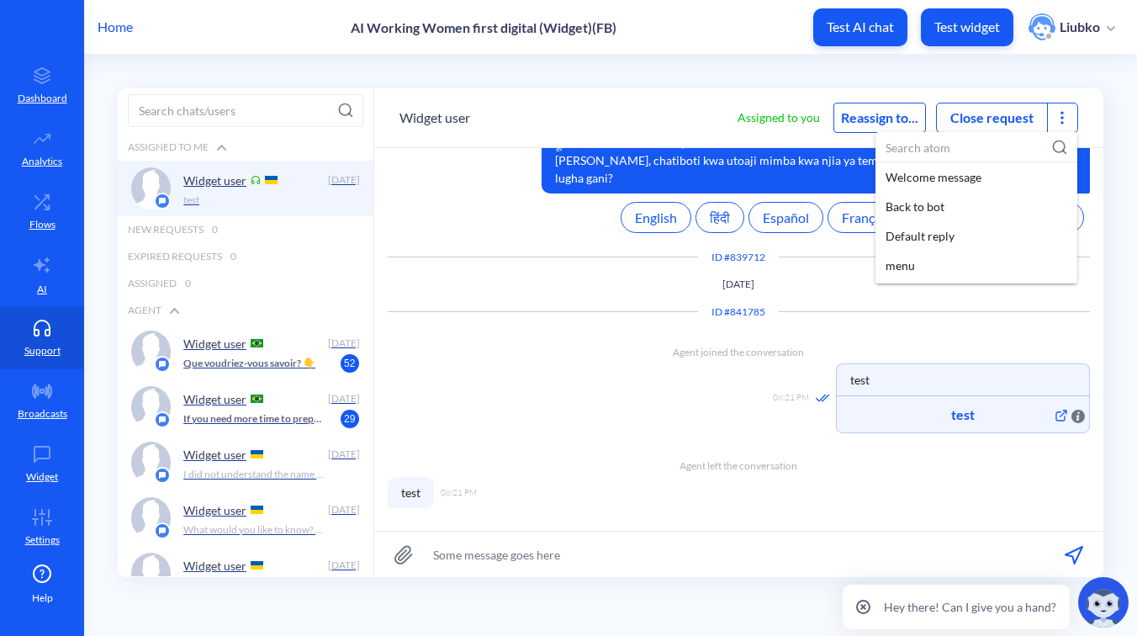
click at [961, 139] on input at bounding box center [976, 147] width 202 height 31
paste input "test5"
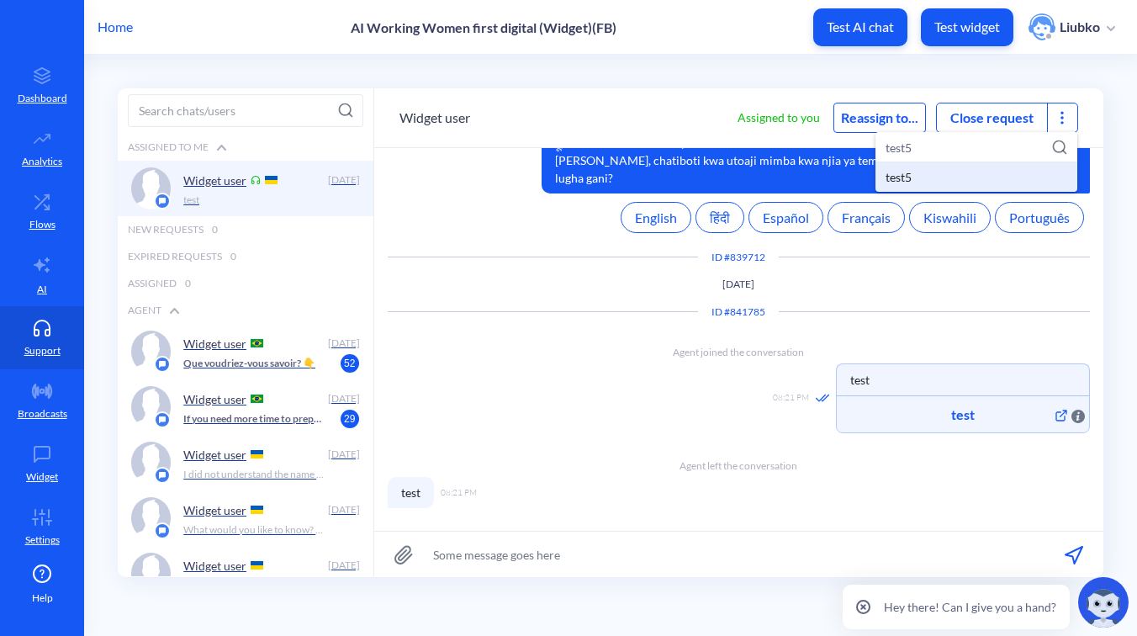
type input "test5"
click at [941, 164] on div "test5" at bounding box center [976, 176] width 202 height 29
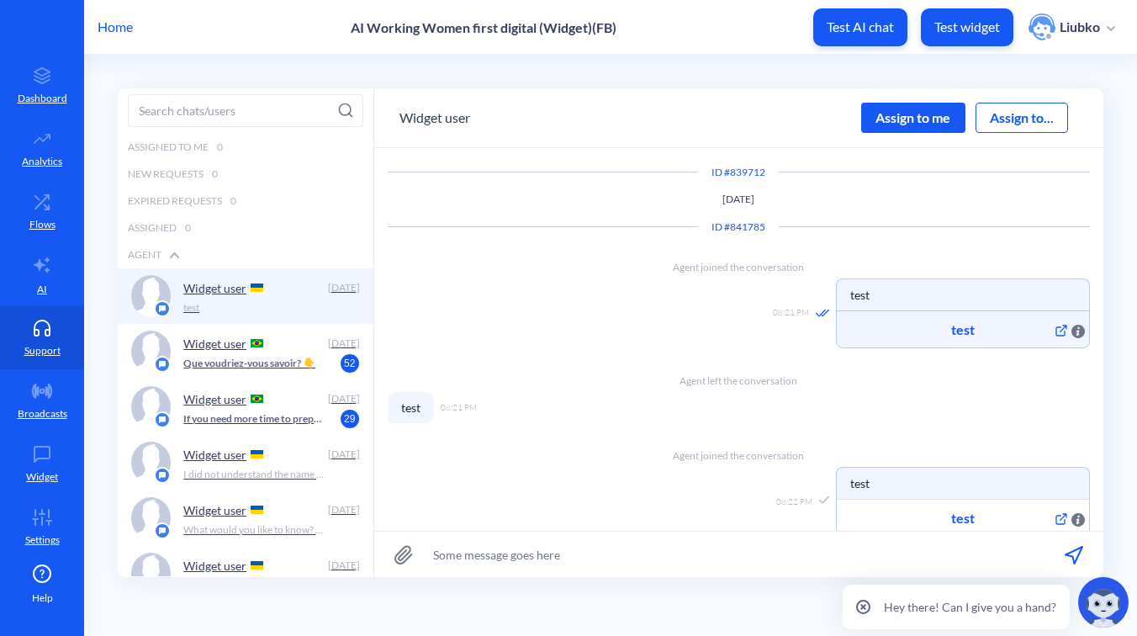
scroll to position [316, 0]
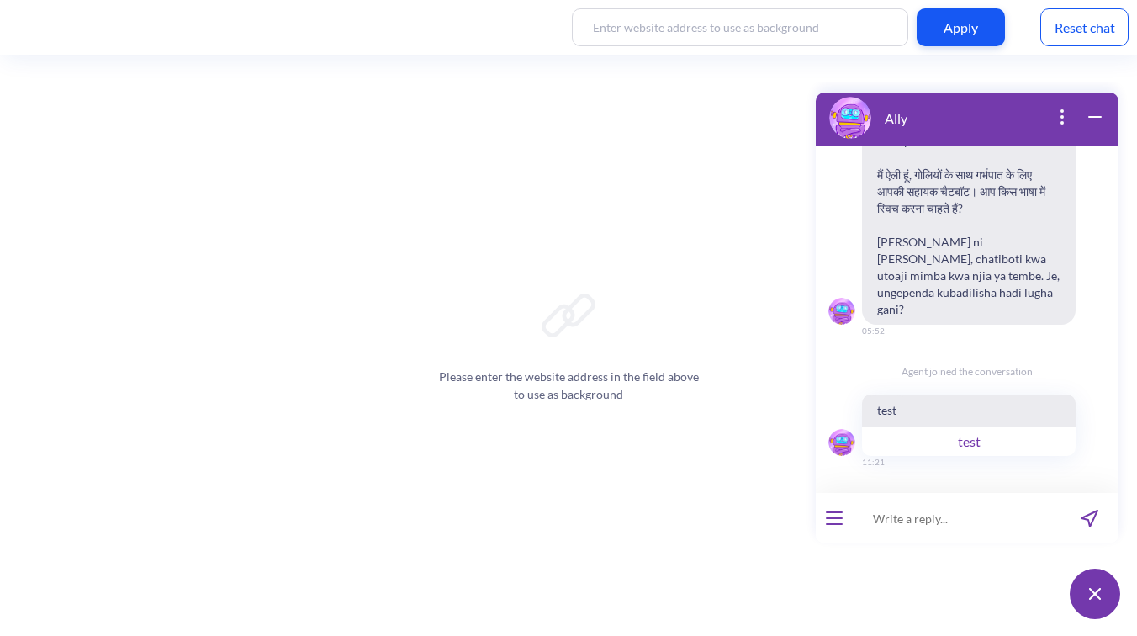
scroll to position [366, 0]
click at [967, 425] on button "test" at bounding box center [969, 440] width 214 height 30
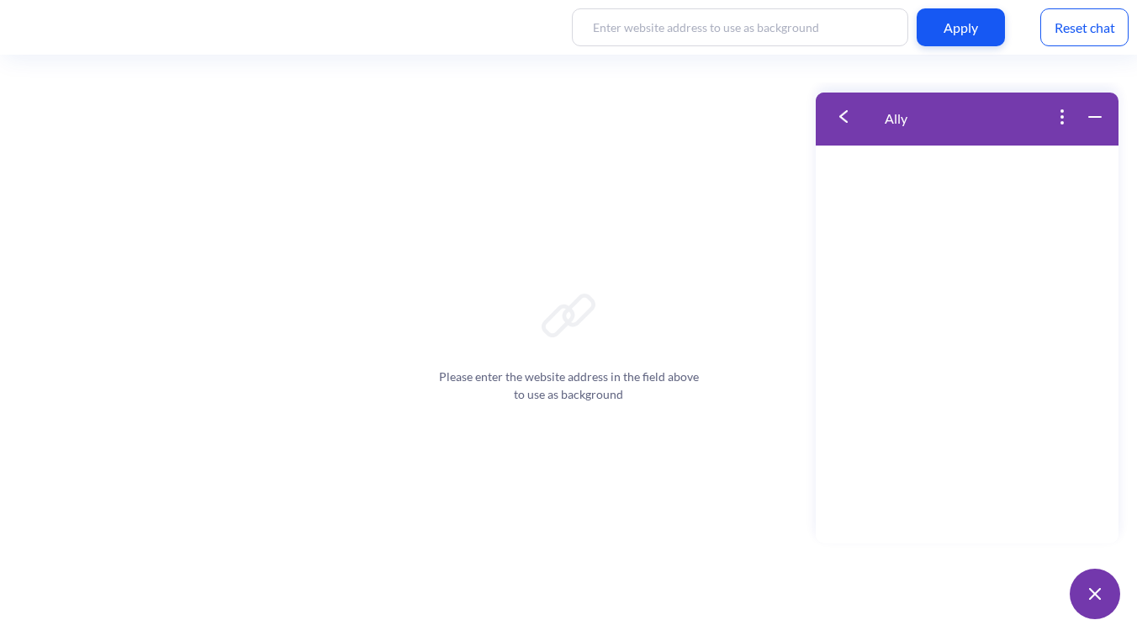
scroll to position [536, 0]
click at [842, 107] on button at bounding box center [849, 117] width 67 height 55
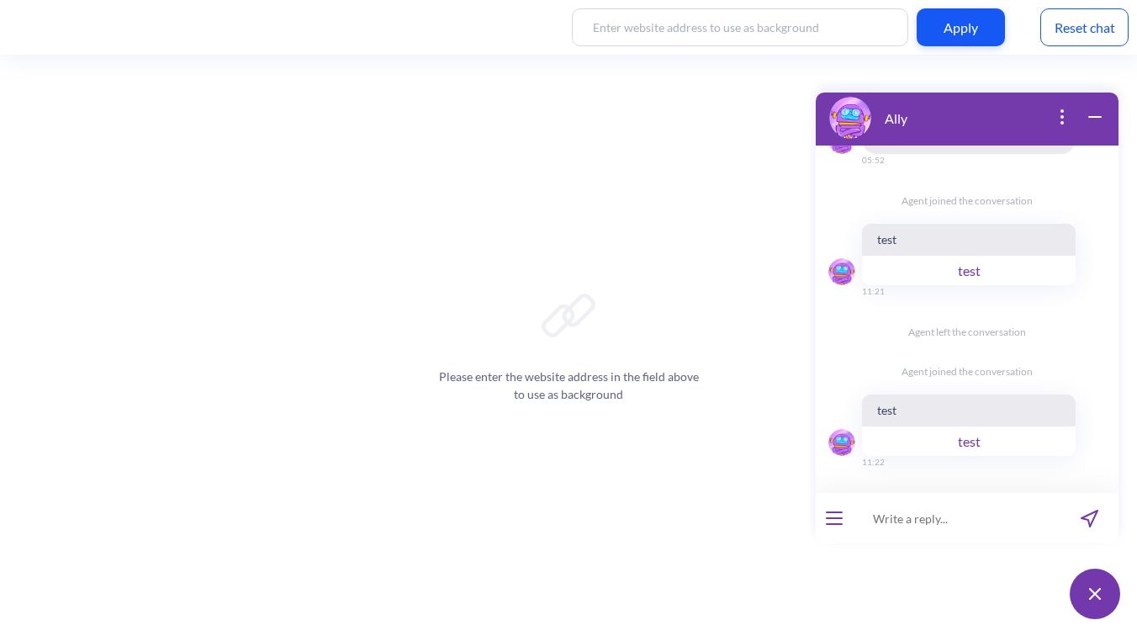
click at [945, 425] on button "test" at bounding box center [969, 440] width 214 height 30
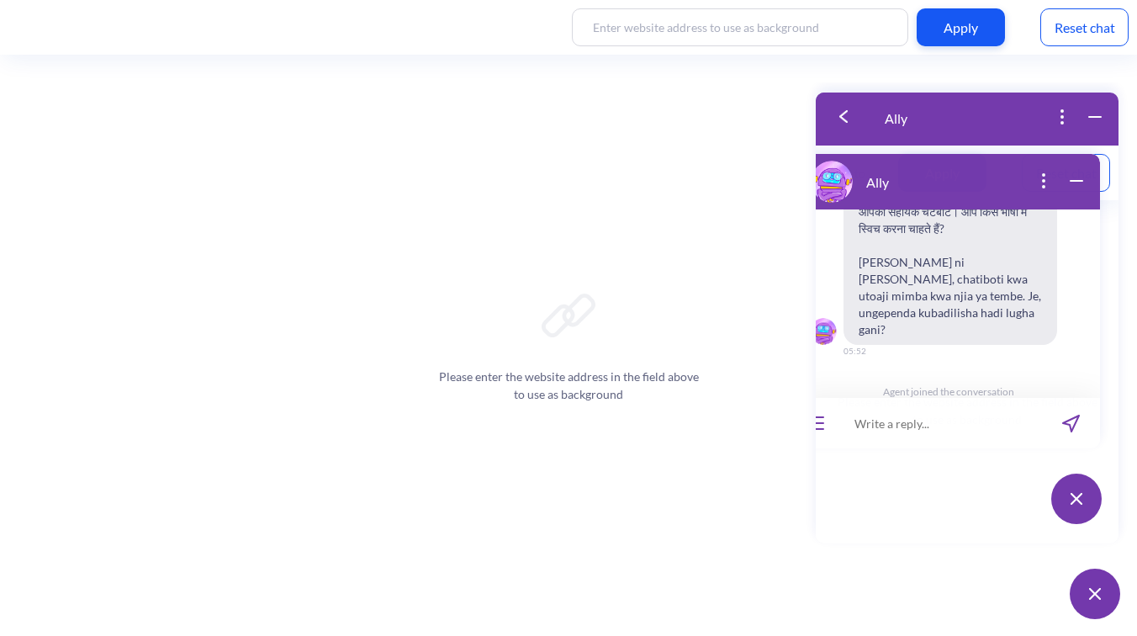
scroll to position [754, 0]
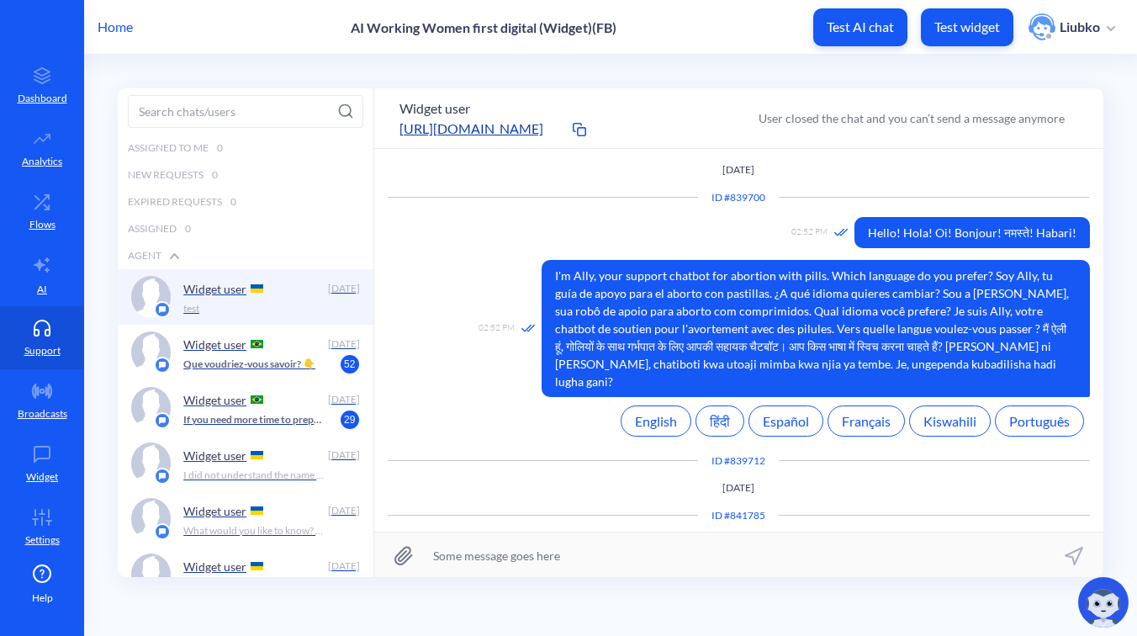
scroll to position [1, 0]
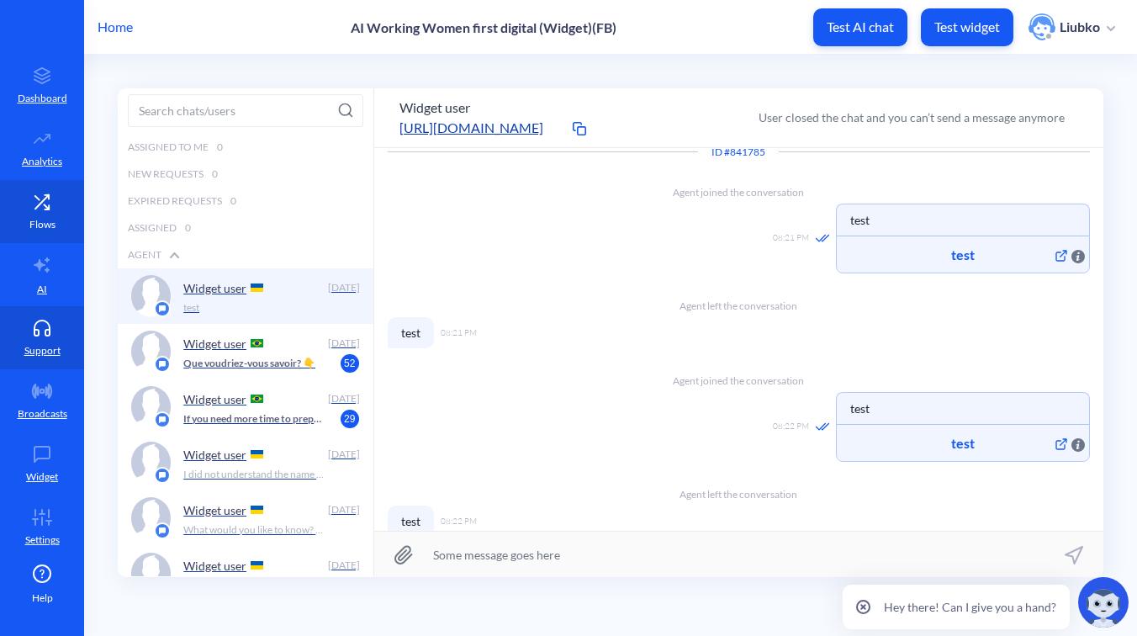
click at [40, 215] on link "Flows" at bounding box center [42, 211] width 84 height 63
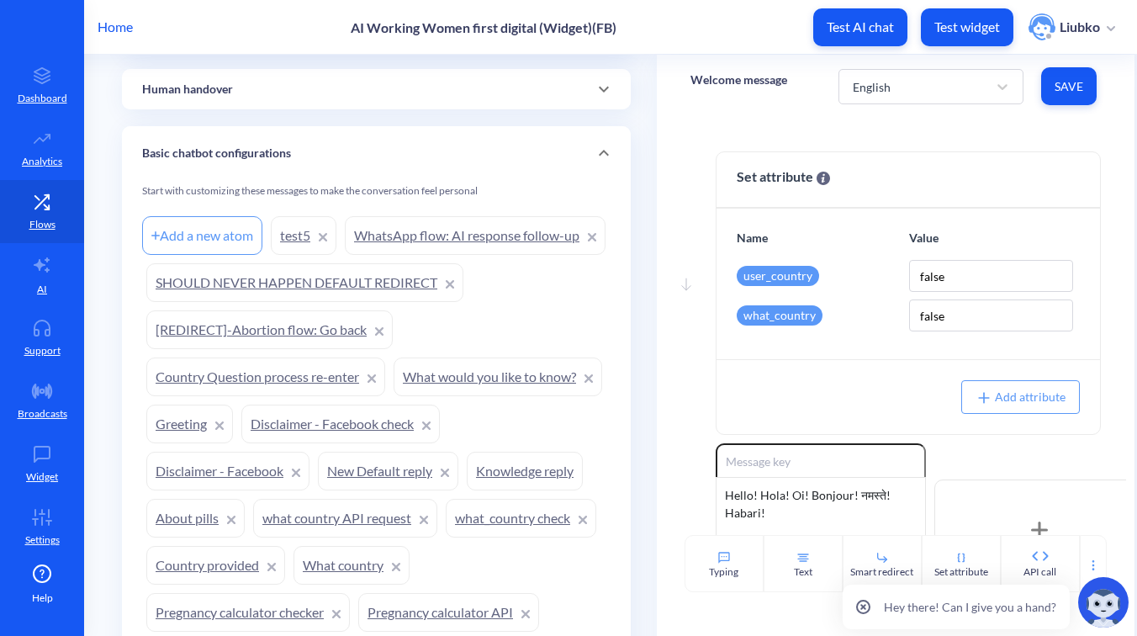
scroll to position [948, 0]
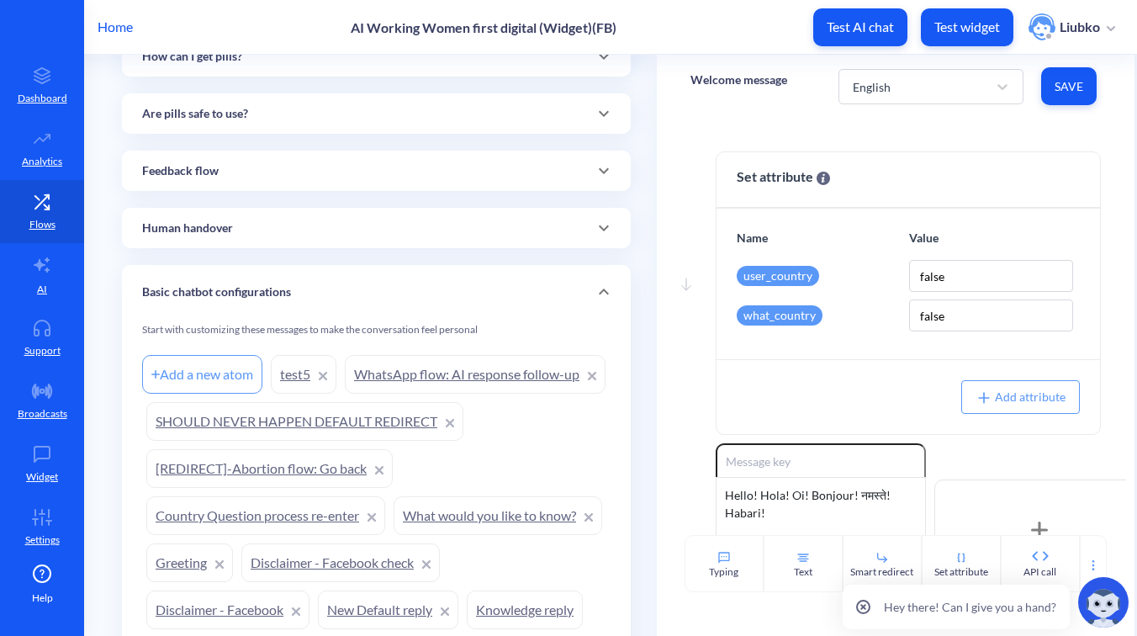
click at [290, 376] on link "test5" at bounding box center [304, 374] width 66 height 39
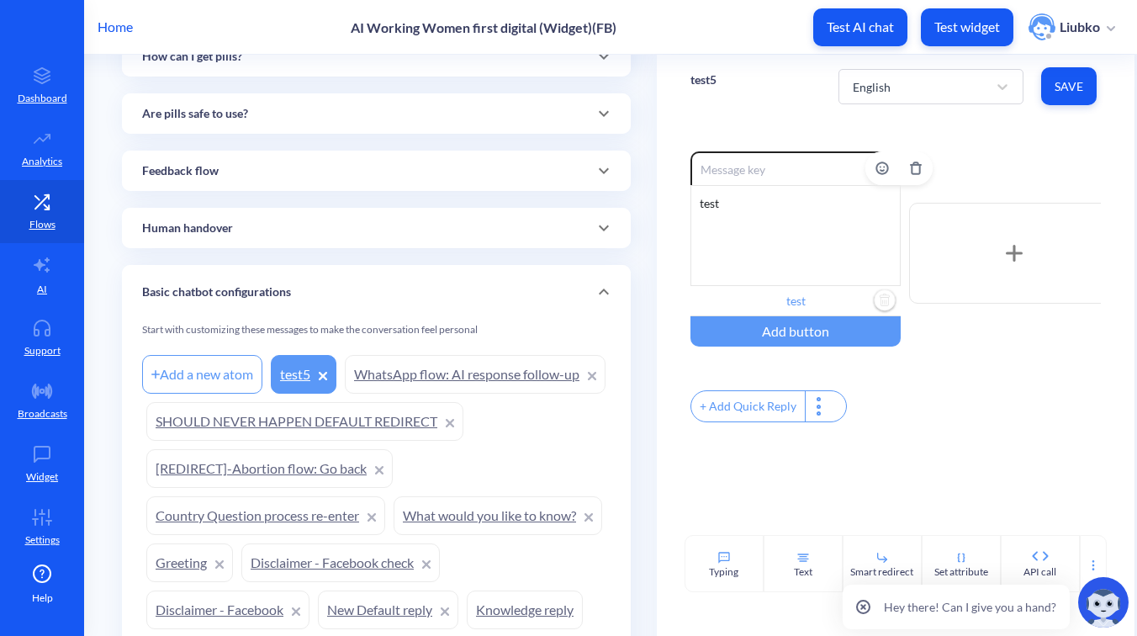
click at [810, 298] on input "test" at bounding box center [795, 301] width 210 height 30
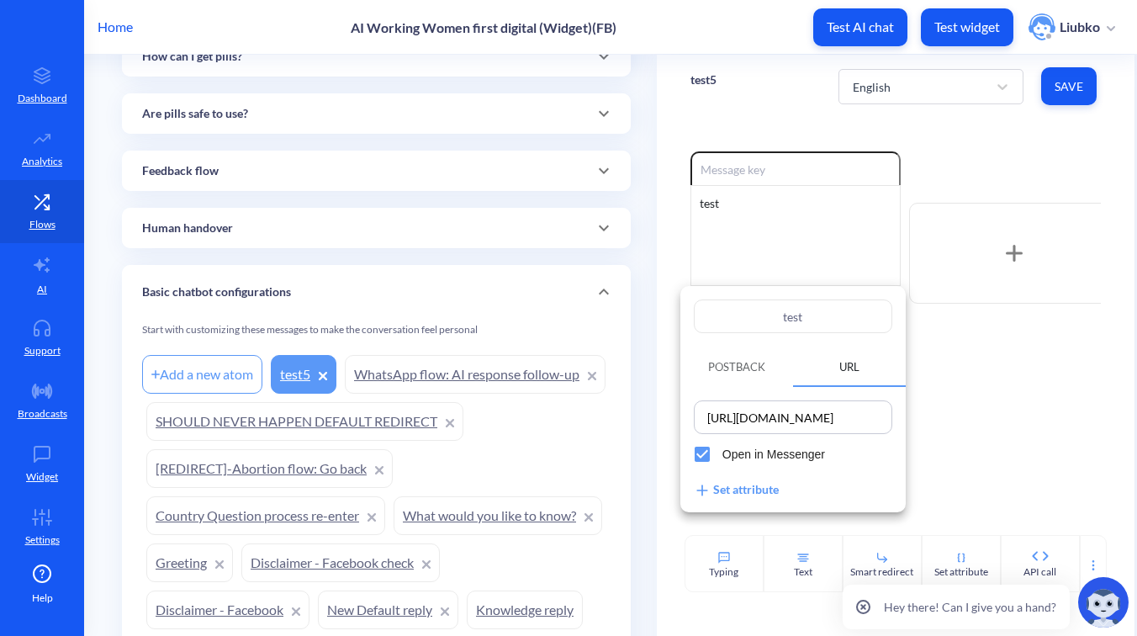
click at [792, 421] on input "[URL][DOMAIN_NAME]" at bounding box center [793, 417] width 188 height 24
paste input "[DOMAIN_NAME][URL]"
type input "[URL][DOMAIN_NAME]"
click at [987, 393] on div at bounding box center [568, 318] width 1137 height 636
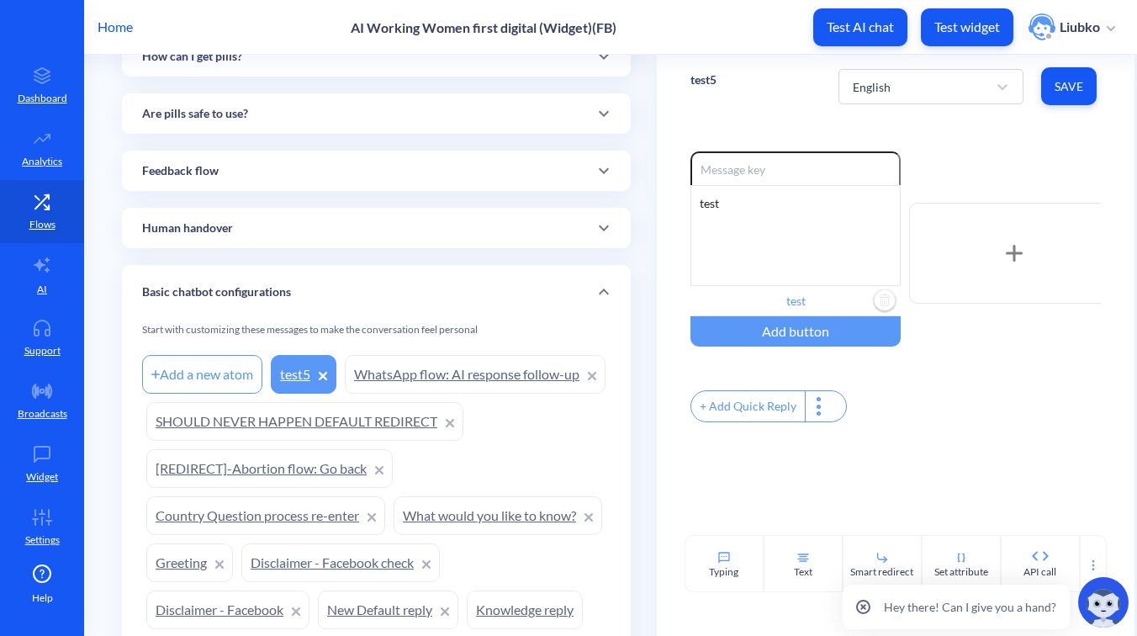
click at [1066, 92] on span "Save" at bounding box center [1068, 86] width 29 height 17
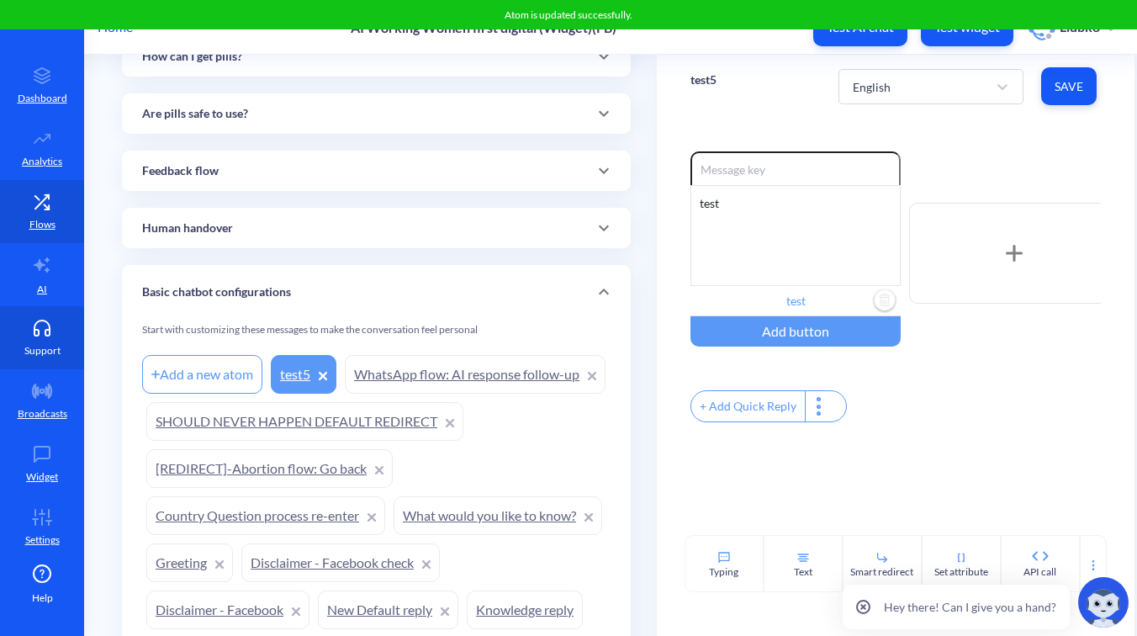
click at [37, 339] on link "Support" at bounding box center [42, 337] width 84 height 63
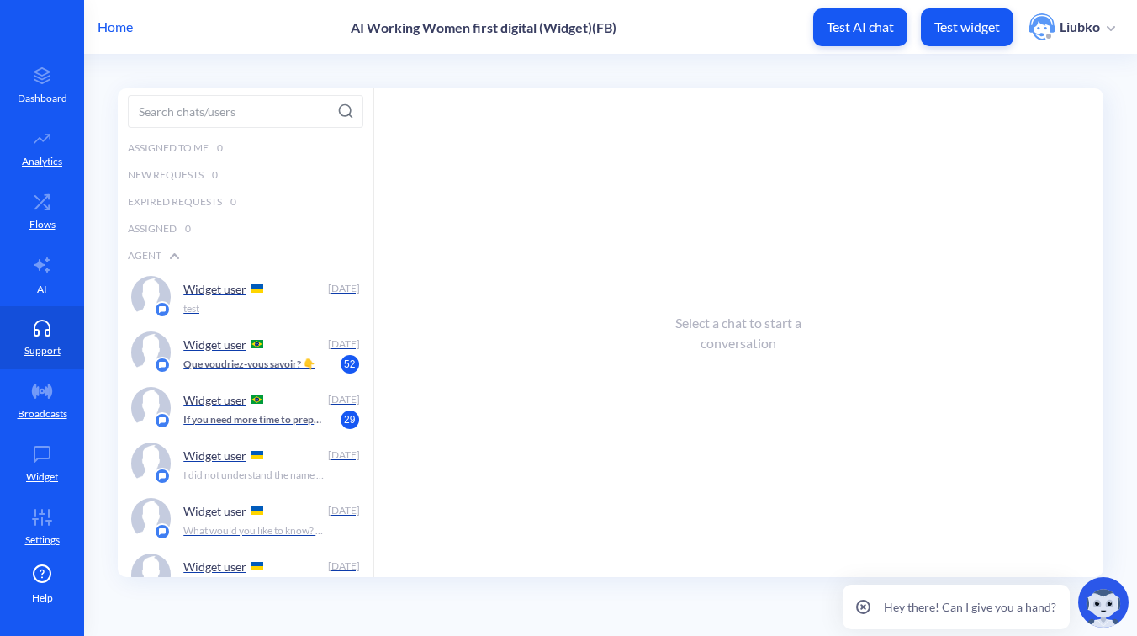
click at [982, 34] on p "Test widget" at bounding box center [967, 26] width 66 height 17
click at [261, 304] on div "test" at bounding box center [266, 308] width 166 height 15
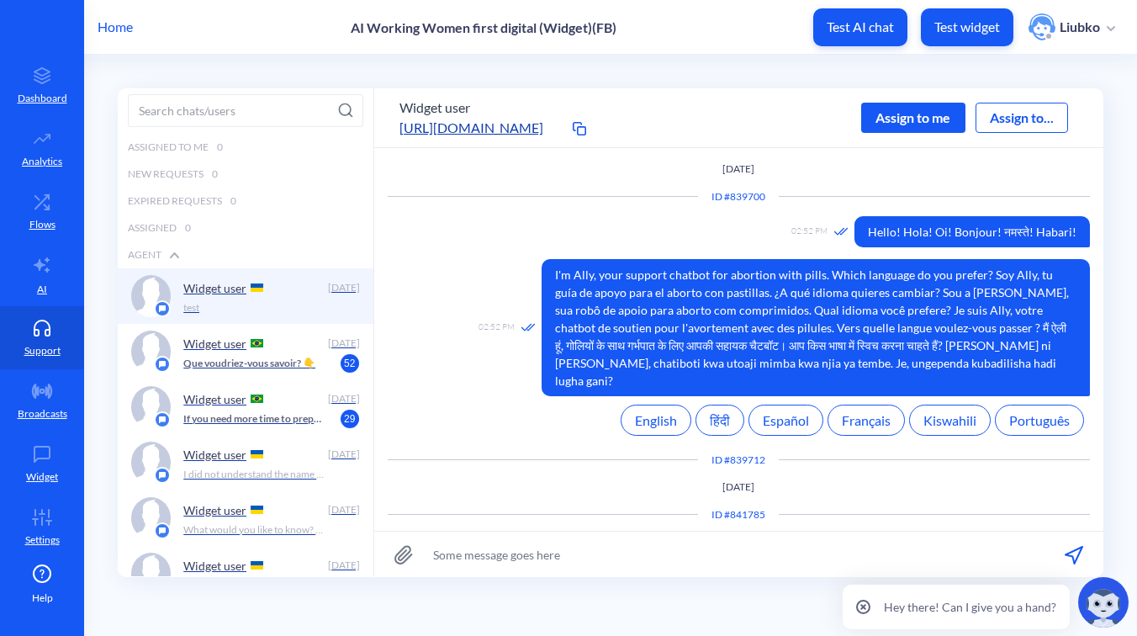
scroll to position [362, 0]
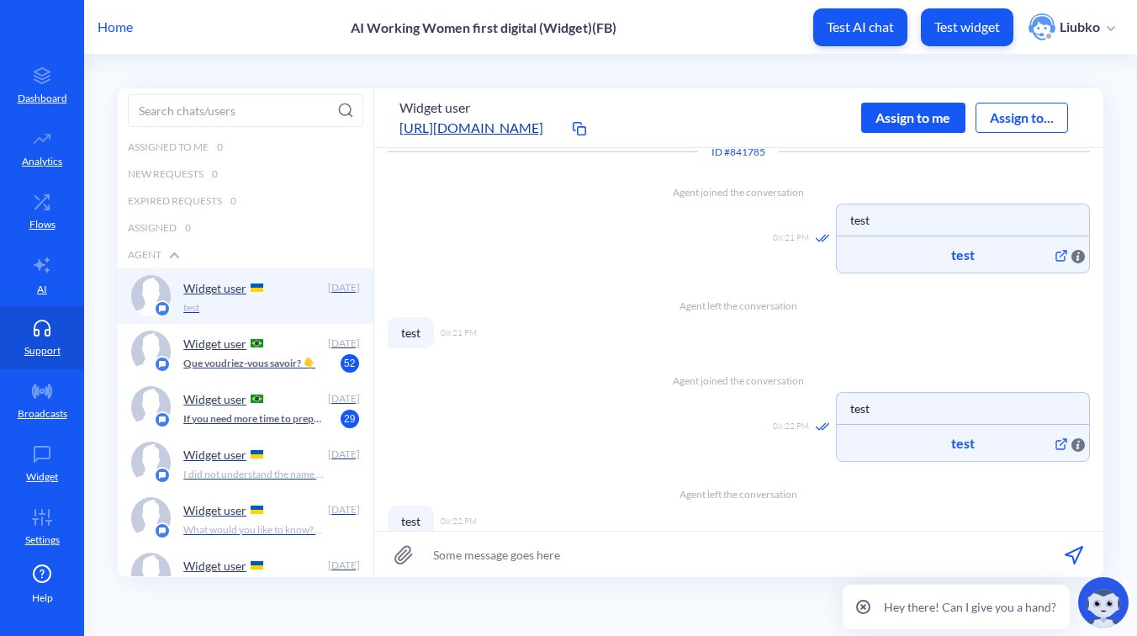
click at [915, 123] on div "Assign to me" at bounding box center [913, 118] width 104 height 30
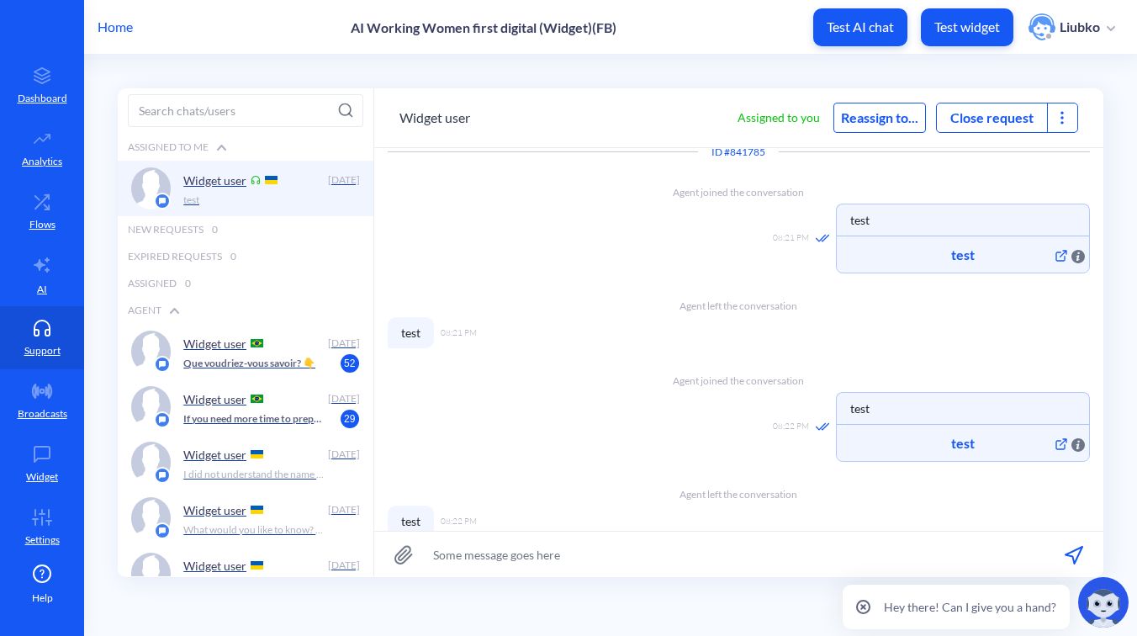
scroll to position [391, 0]
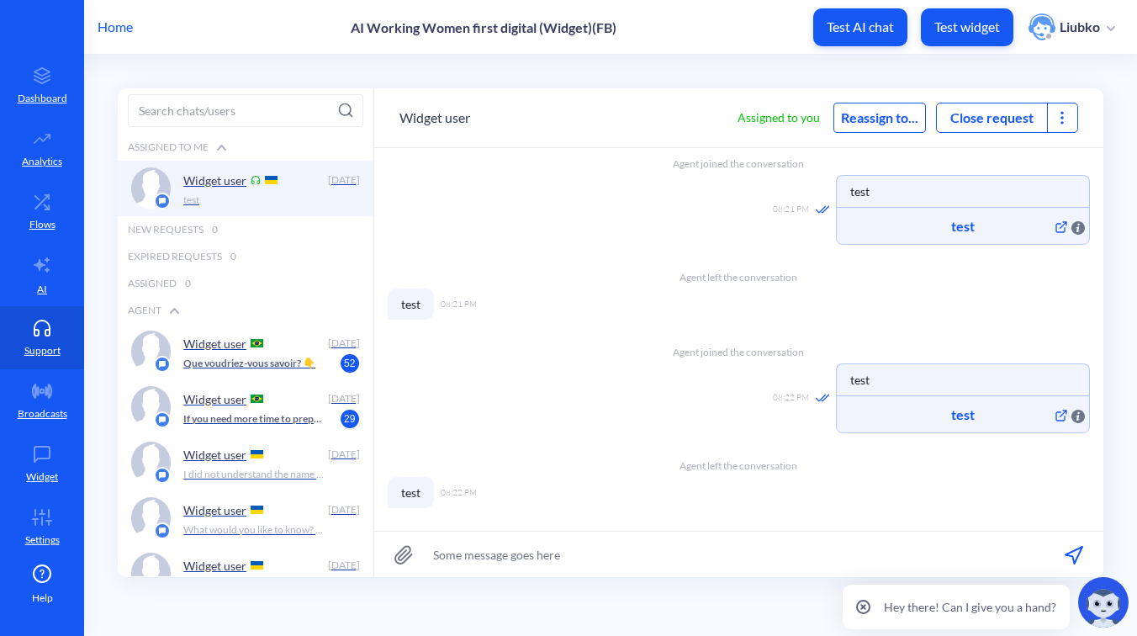
click at [1062, 114] on icon at bounding box center [1061, 117] width 17 height 17
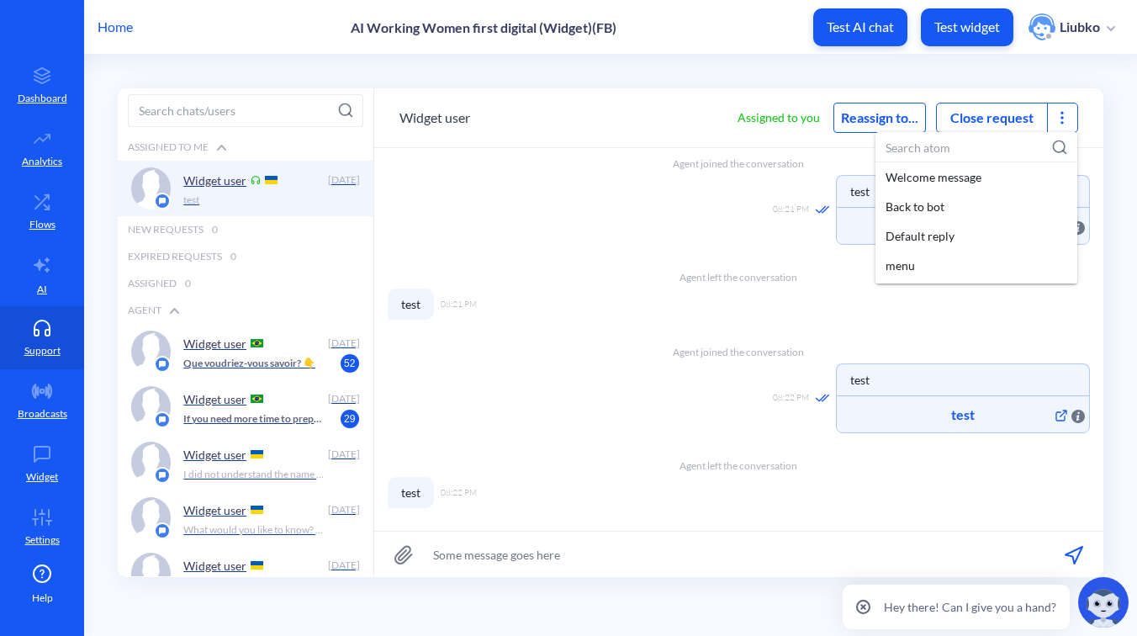
click at [926, 148] on input at bounding box center [976, 147] width 202 height 31
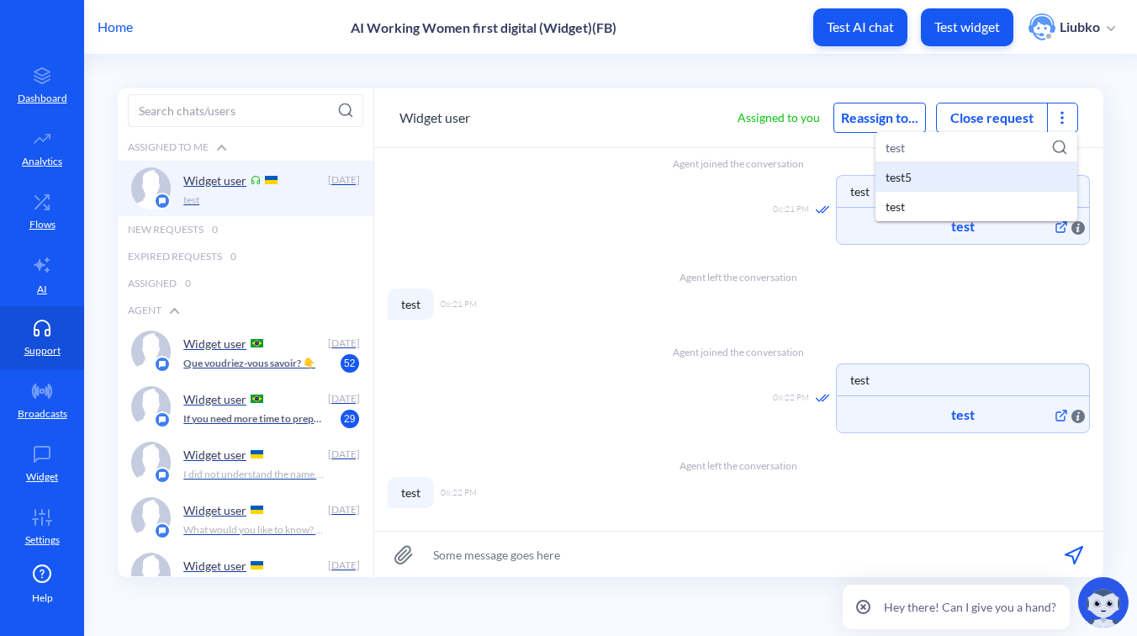
type input "test"
click at [920, 184] on div "test5" at bounding box center [976, 176] width 202 height 29
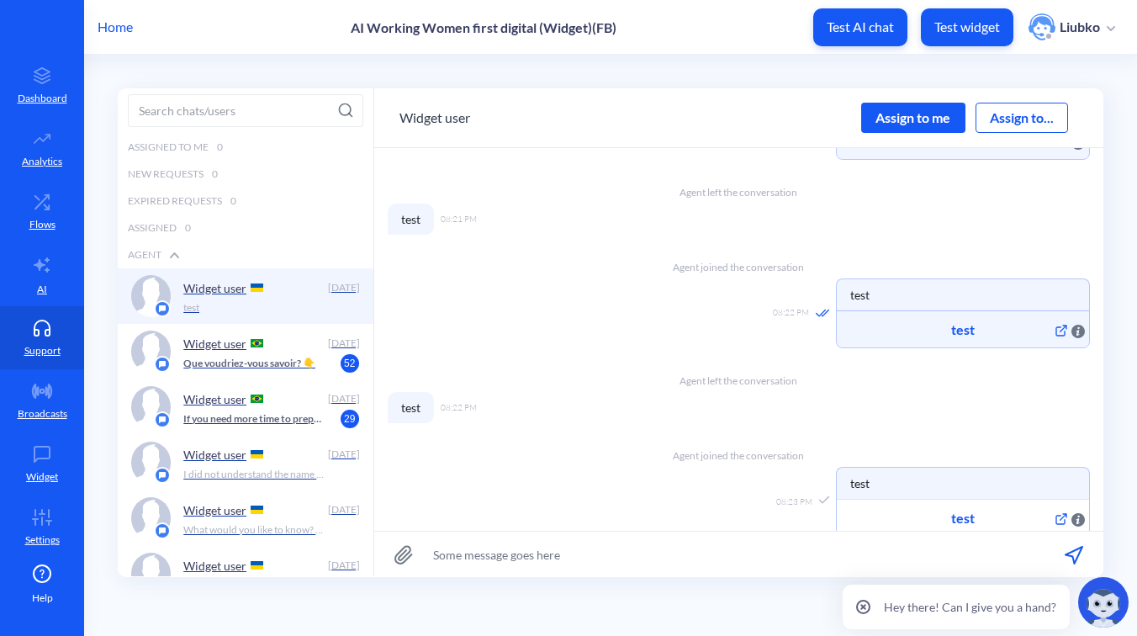
scroll to position [504, 0]
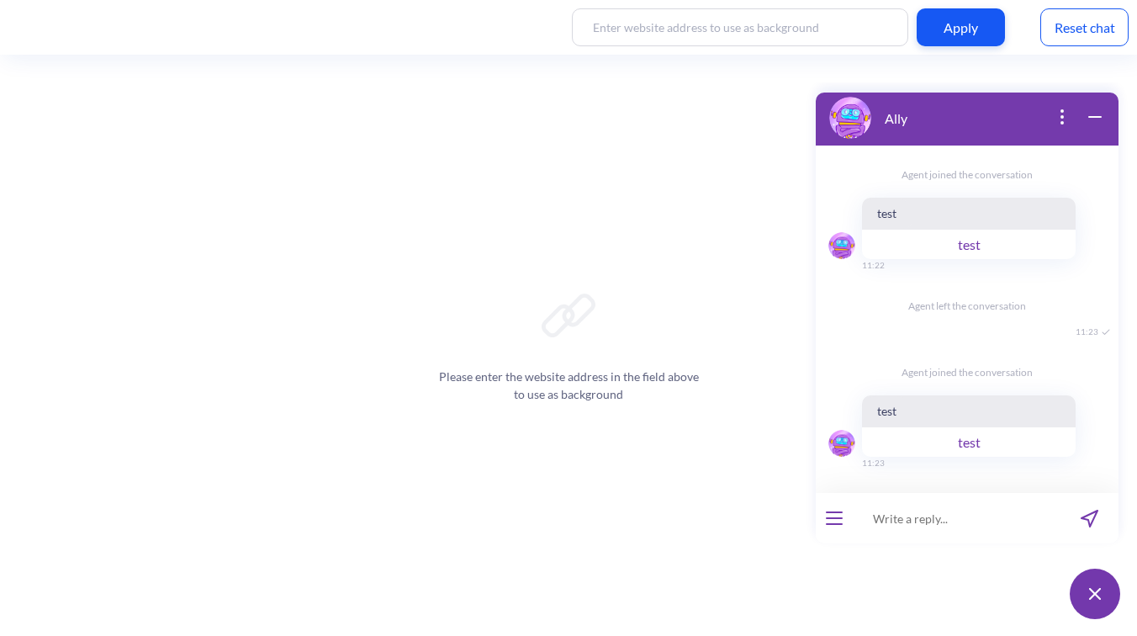
scroll to position [760, 0]
click at [956, 426] on button "test" at bounding box center [969, 441] width 214 height 30
